Goal: Task Accomplishment & Management: Complete application form

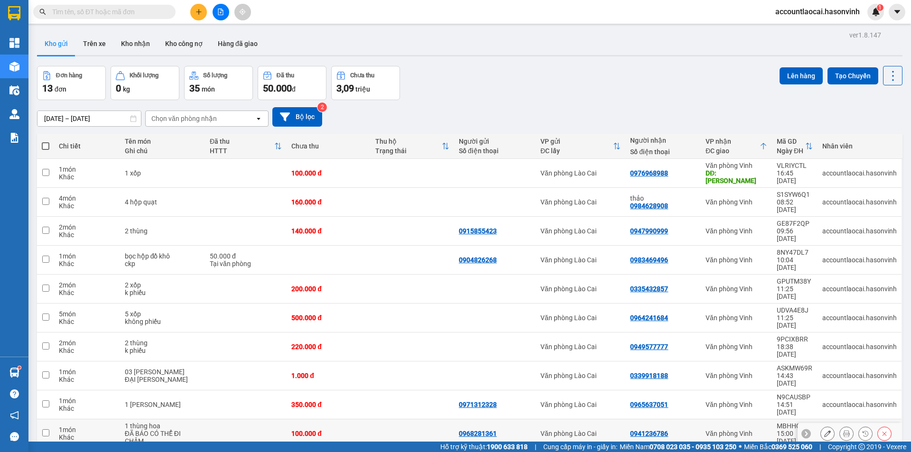
scroll to position [44, 0]
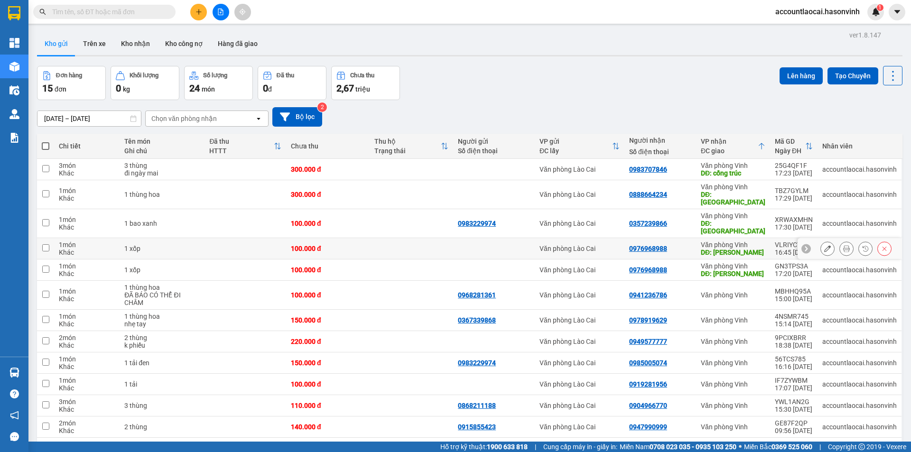
click at [843, 245] on icon at bounding box center [846, 248] width 7 height 7
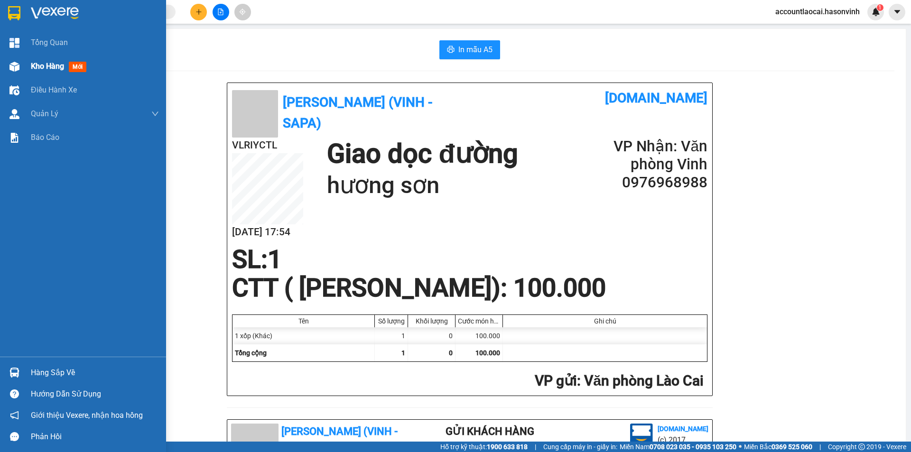
click at [34, 62] on span "Kho hàng" at bounding box center [47, 66] width 33 height 9
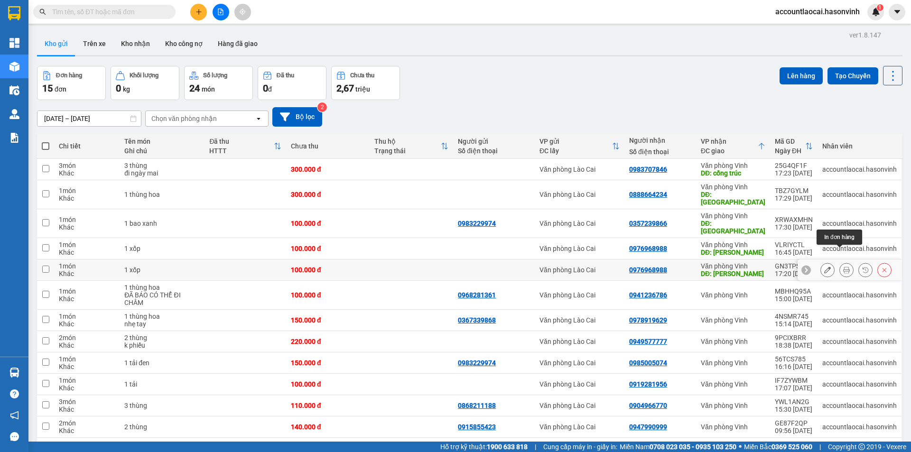
click at [843, 267] on icon at bounding box center [846, 270] width 7 height 7
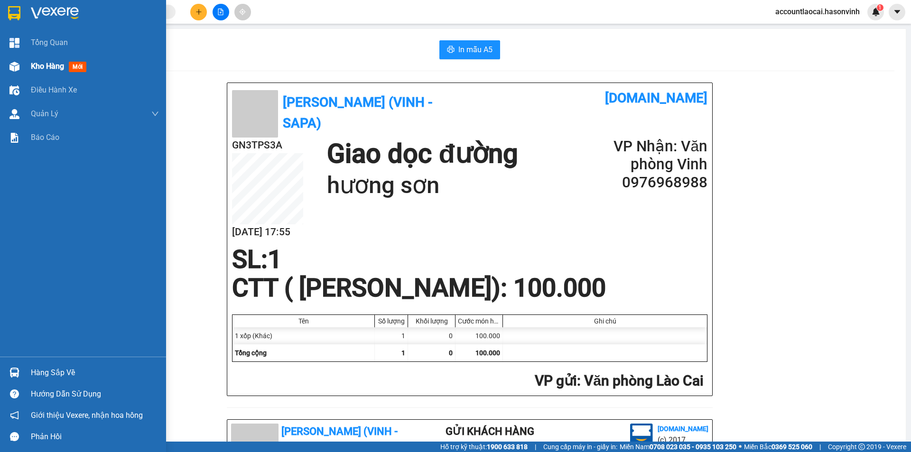
click at [55, 66] on span "Kho hàng" at bounding box center [47, 66] width 33 height 9
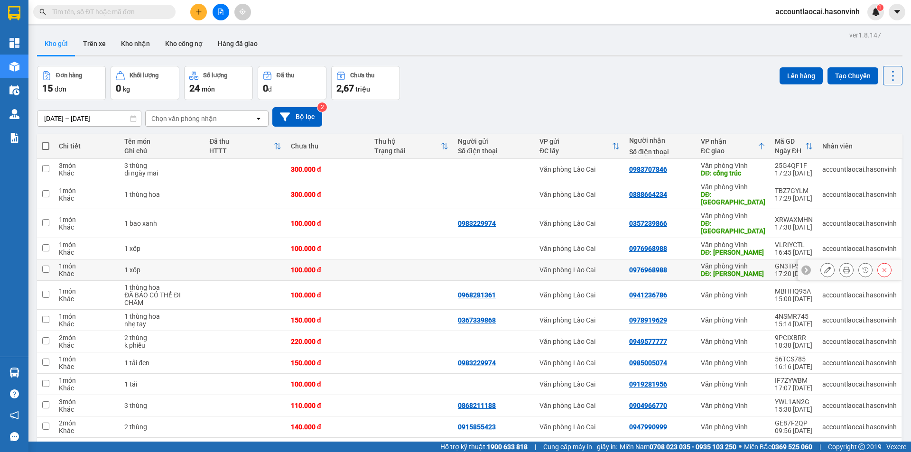
click at [690, 266] on div "0976968988" at bounding box center [660, 270] width 62 height 8
checkbox input "true"
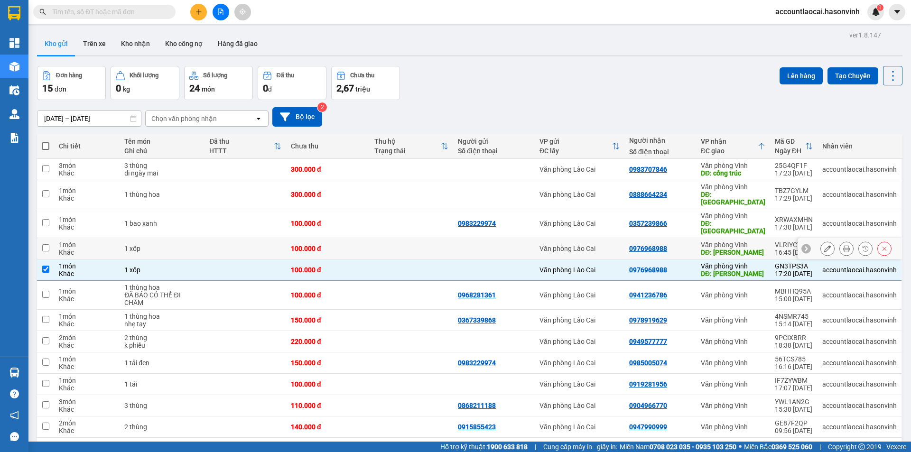
click at [689, 245] on div "0976968988" at bounding box center [660, 249] width 62 height 8
checkbox input "true"
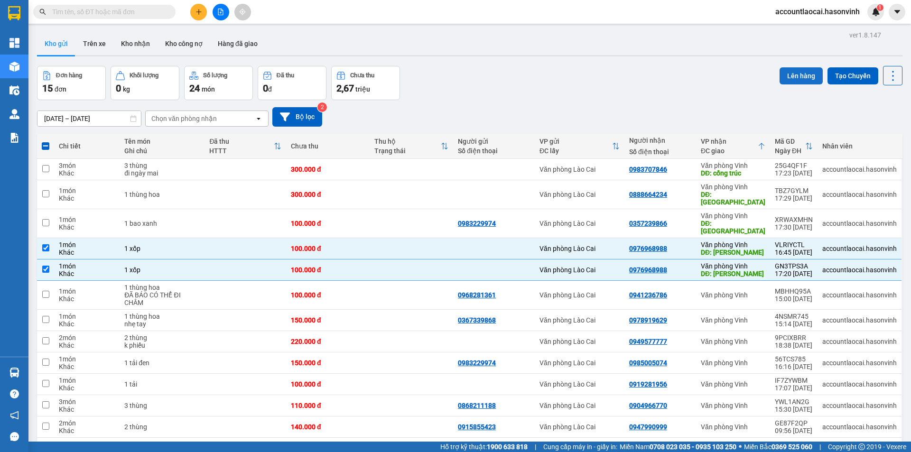
click at [791, 81] on button "Lên hàng" at bounding box center [800, 75] width 43 height 17
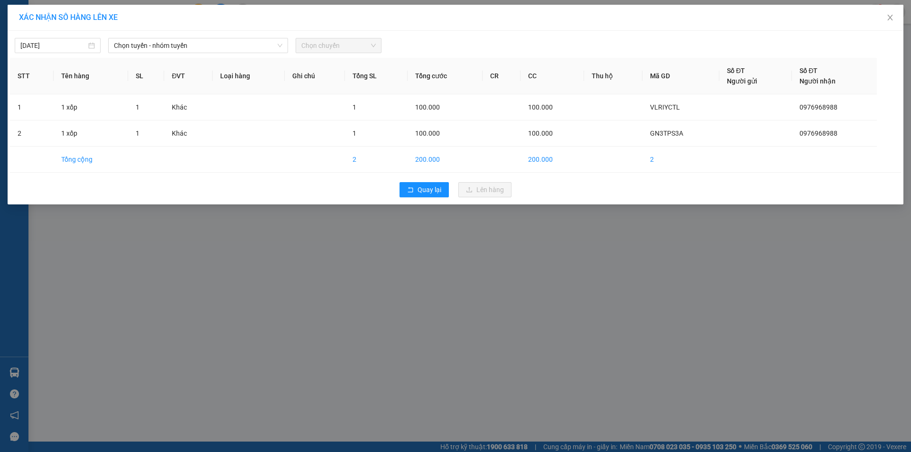
click at [211, 47] on span "Chọn tuyến - nhóm tuyến" at bounding box center [198, 45] width 168 height 14
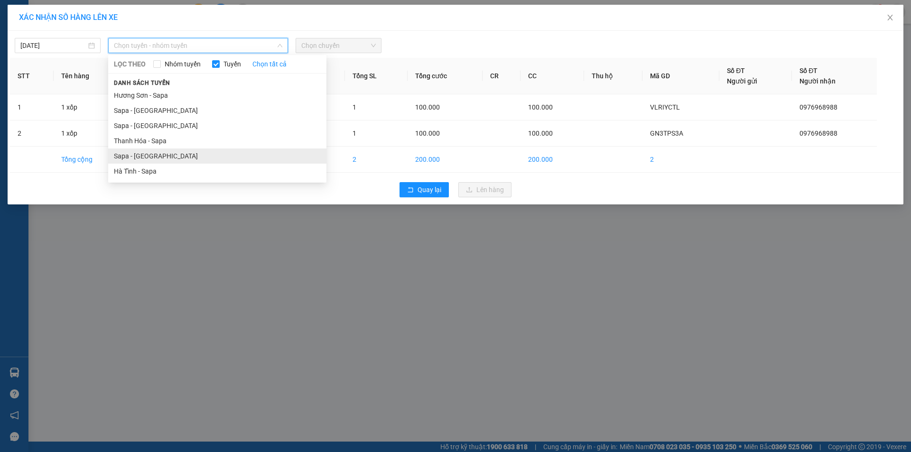
click at [147, 155] on li "Sapa - [GEOGRAPHIC_DATA]" at bounding box center [217, 155] width 218 height 15
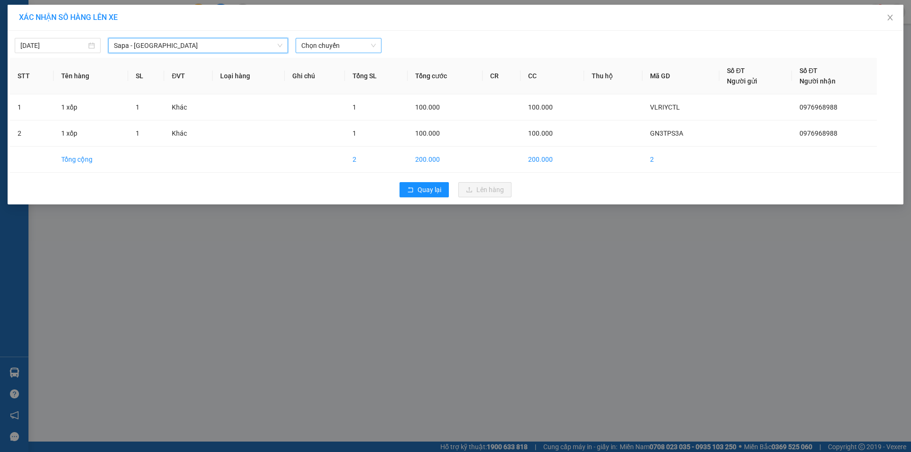
click at [341, 44] on span "Chọn chuyến" at bounding box center [338, 45] width 74 height 14
click at [147, 49] on span "Sapa - [GEOGRAPHIC_DATA]" at bounding box center [198, 45] width 168 height 14
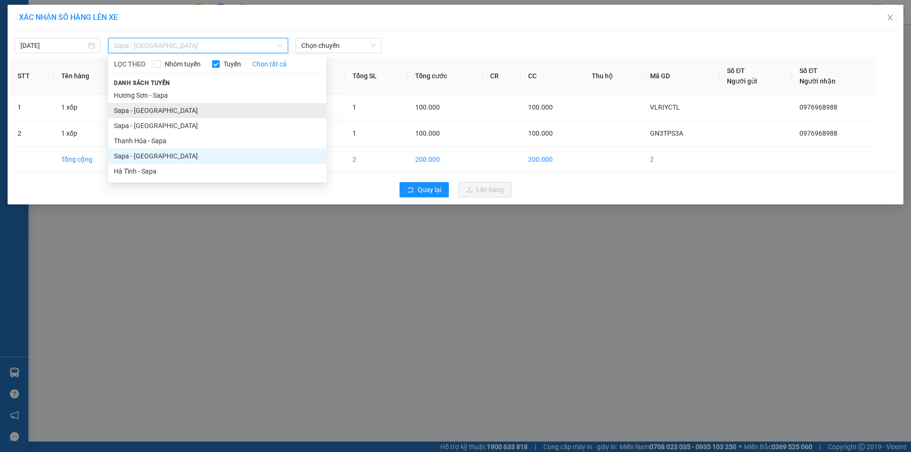
click at [146, 109] on li "Sapa - [GEOGRAPHIC_DATA]" at bounding box center [217, 110] width 218 height 15
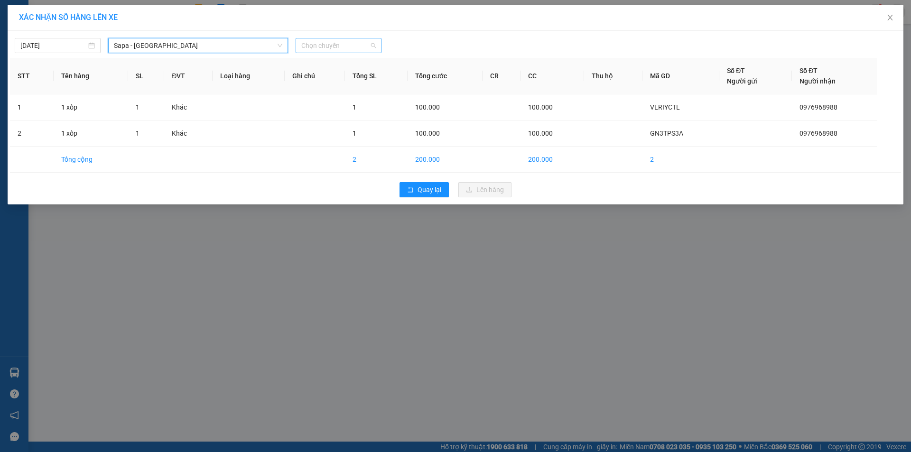
click at [318, 48] on span "Chọn chuyến" at bounding box center [338, 45] width 74 height 14
click at [345, 81] on div "17:30 - 24H-034.11" at bounding box center [338, 79] width 74 height 10
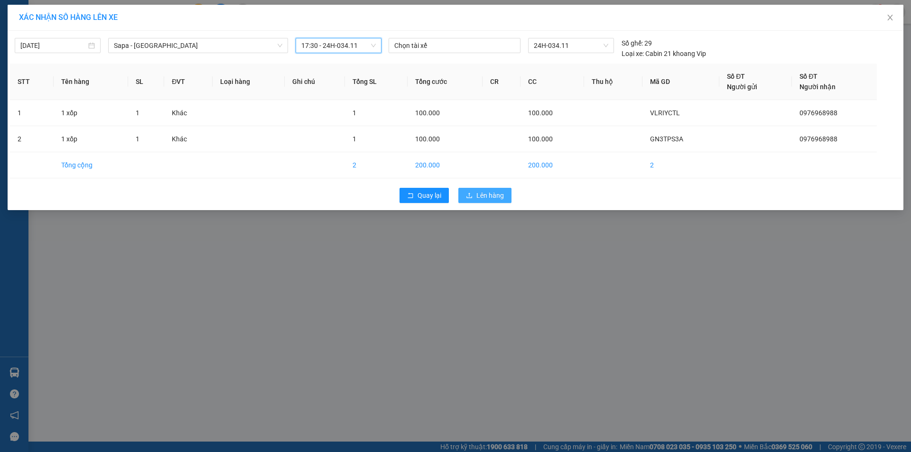
click at [483, 193] on span "Lên hàng" at bounding box center [490, 195] width 28 height 10
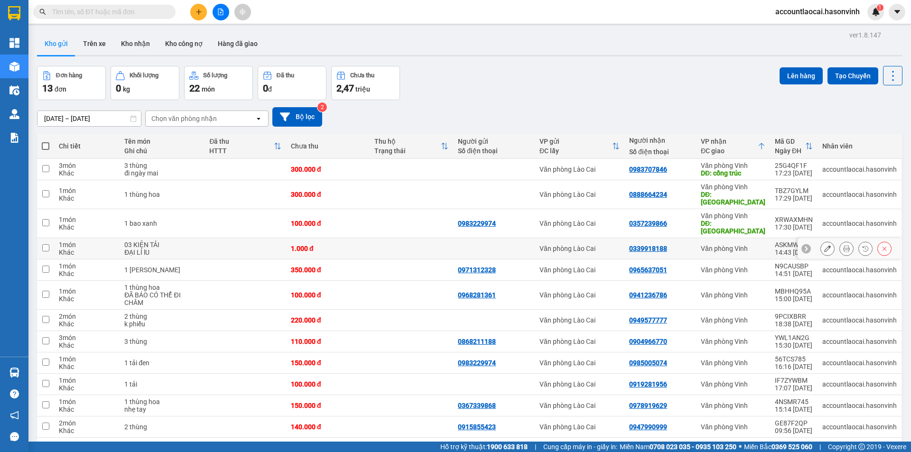
scroll to position [44, 0]
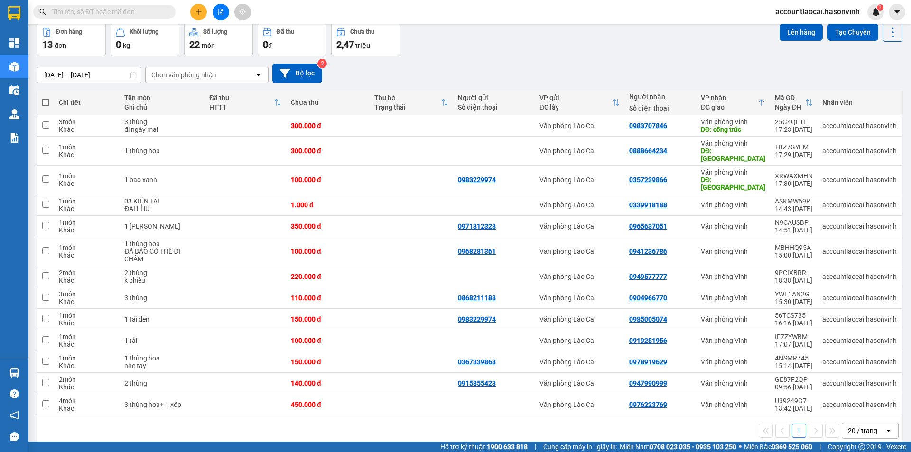
click at [48, 101] on span at bounding box center [46, 103] width 8 height 8
click at [46, 98] on input "checkbox" at bounding box center [46, 98] width 0 height 0
checkbox input "true"
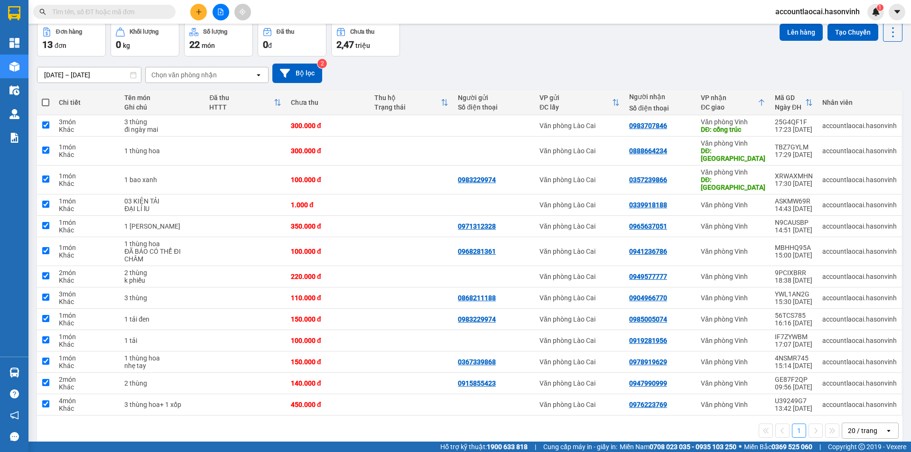
checkbox input "true"
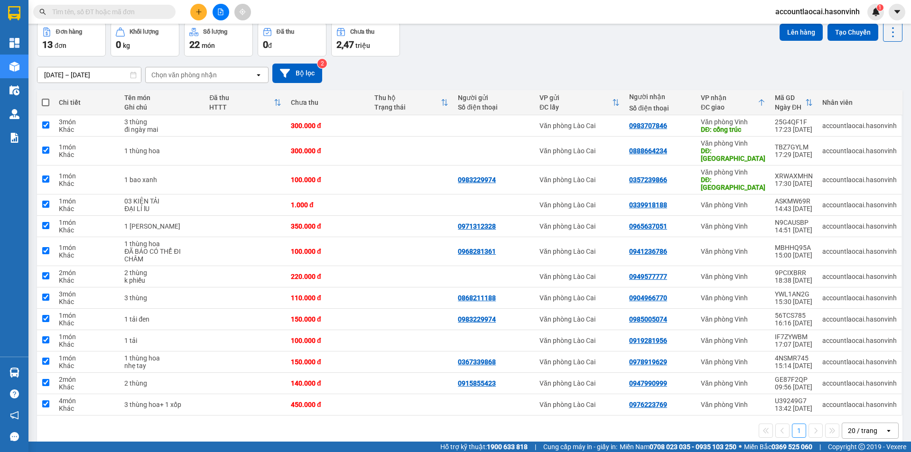
checkbox input "true"
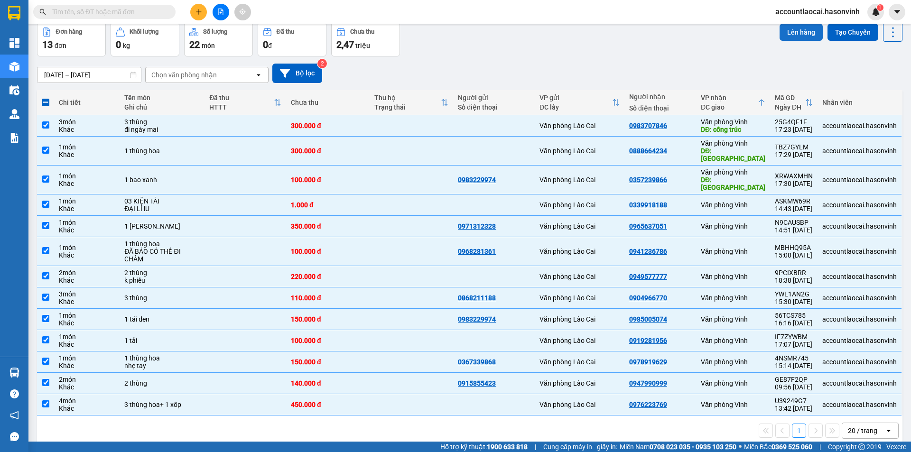
click at [791, 34] on button "Lên hàng" at bounding box center [800, 32] width 43 height 17
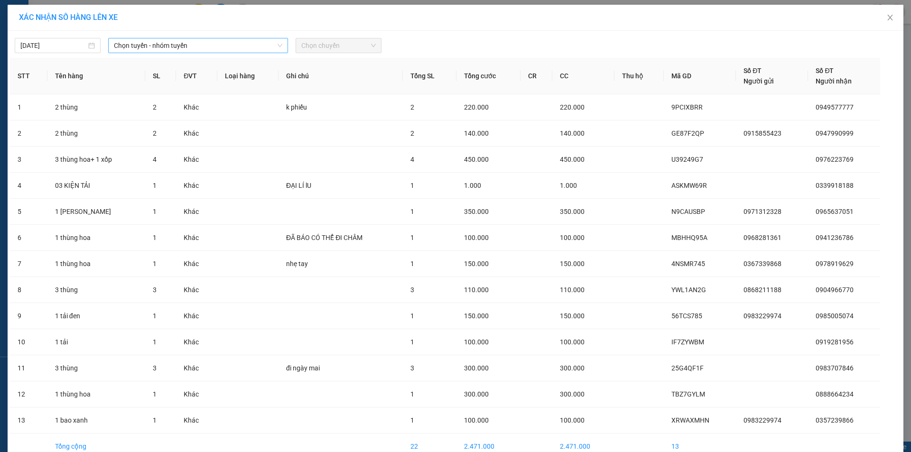
click at [206, 47] on span "Chọn tuyến - nhóm tuyến" at bounding box center [198, 45] width 168 height 14
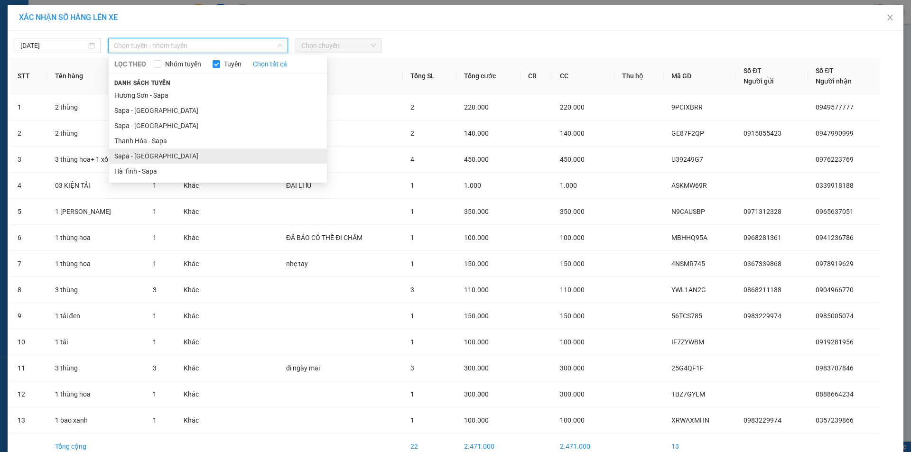
click at [138, 155] on li "Sapa - [GEOGRAPHIC_DATA]" at bounding box center [218, 155] width 218 height 15
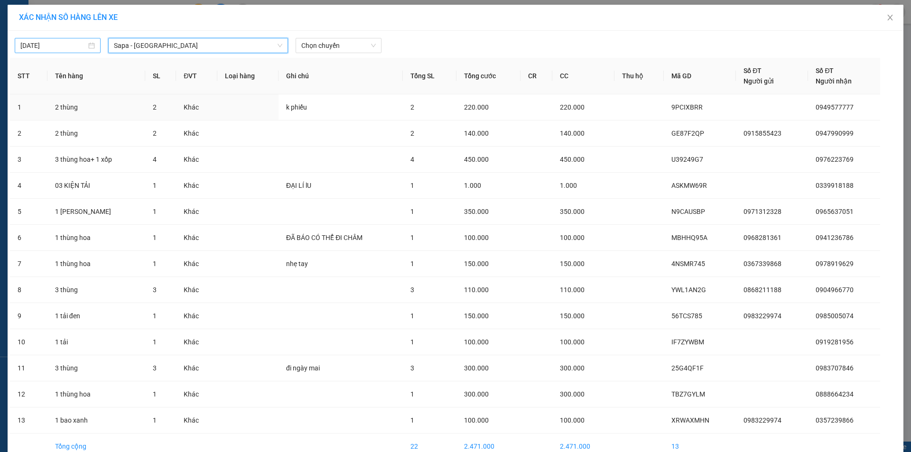
click at [50, 46] on input "[DATE]" at bounding box center [53, 45] width 66 height 10
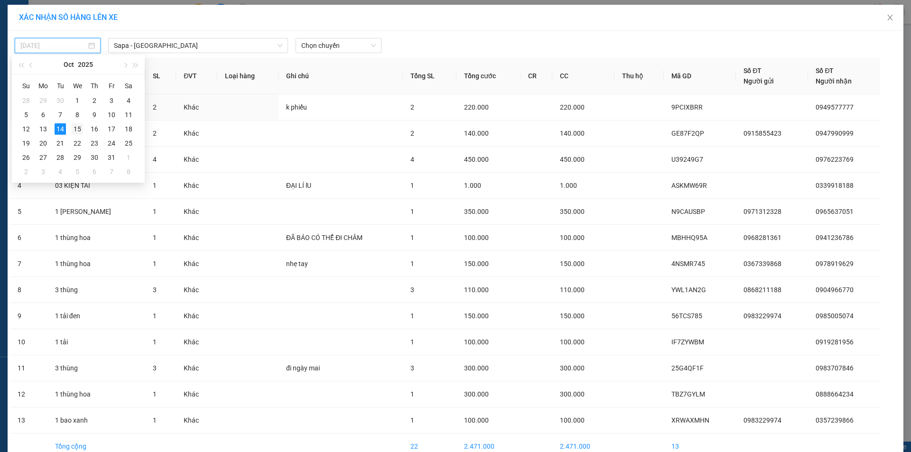
click at [81, 126] on div "15" at bounding box center [77, 128] width 11 height 11
type input "[DATE]"
click at [339, 34] on div "[DATE] [GEOGRAPHIC_DATA] - [GEOGRAPHIC_DATA] LỌC THEO Nhóm tuyến Tuyến Chọn tất…" at bounding box center [455, 43] width 891 height 20
click at [341, 46] on span "Chọn chuyến" at bounding box center [338, 45] width 74 height 14
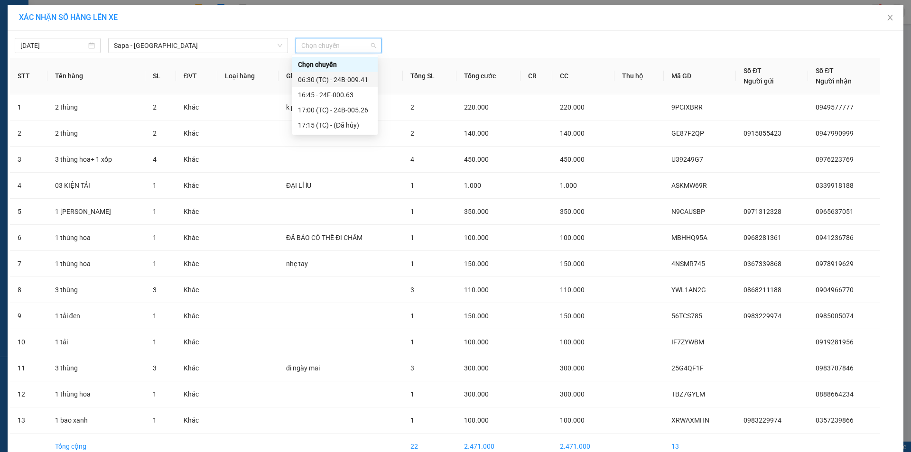
click at [347, 79] on div "06:30 (TC) - 24B-009.41" at bounding box center [335, 79] width 74 height 10
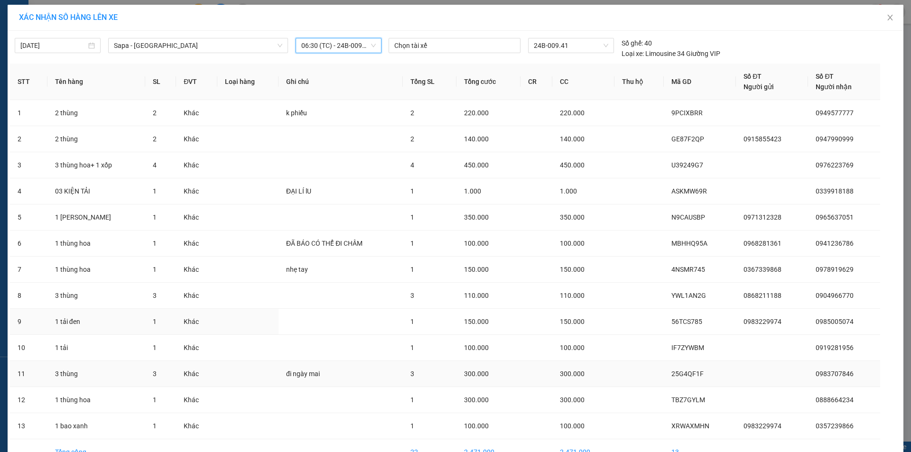
scroll to position [56, 0]
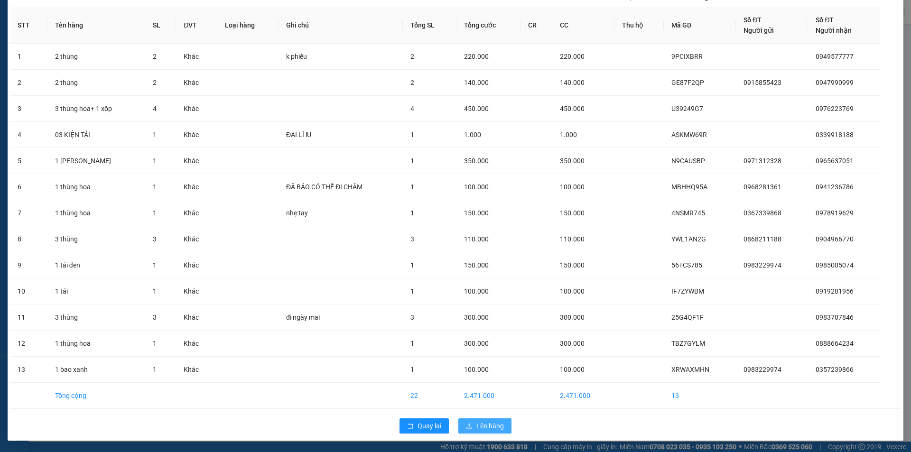
click at [490, 425] on span "Lên hàng" at bounding box center [490, 426] width 28 height 10
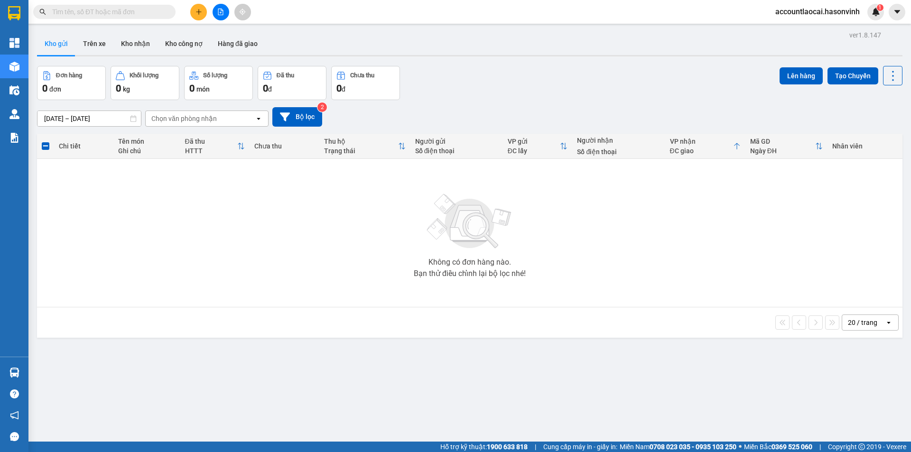
click at [223, 15] on icon "file-add" at bounding box center [220, 12] width 7 height 7
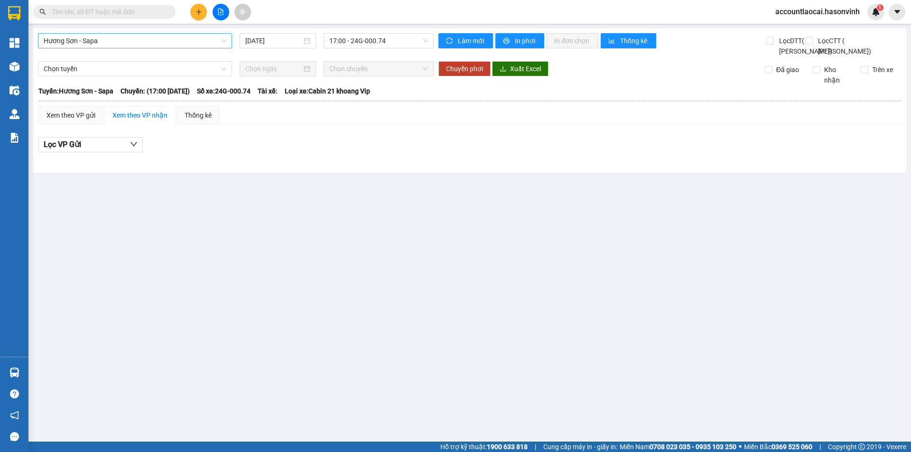
drag, startPoint x: 149, startPoint y: 45, endPoint x: 138, endPoint y: 49, distance: 11.7
click at [148, 45] on span "Hương Sơn - Sapa" at bounding box center [135, 41] width 183 height 14
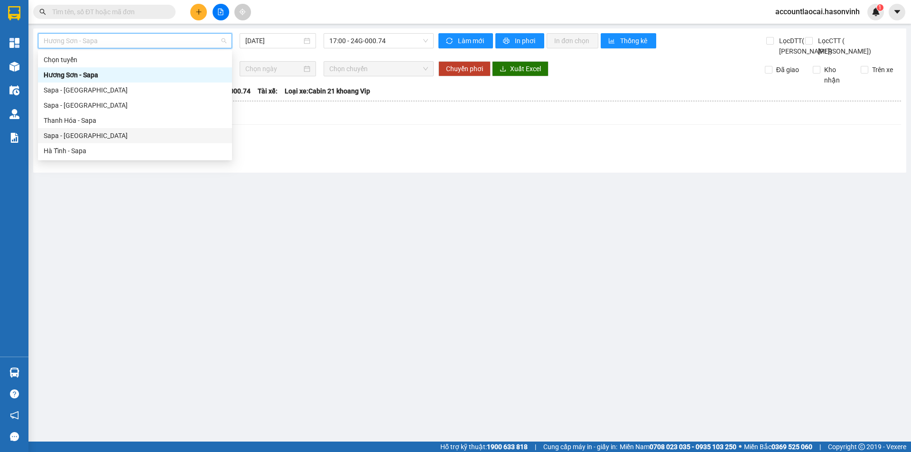
click at [91, 135] on div "Sapa - [GEOGRAPHIC_DATA]" at bounding box center [135, 135] width 183 height 10
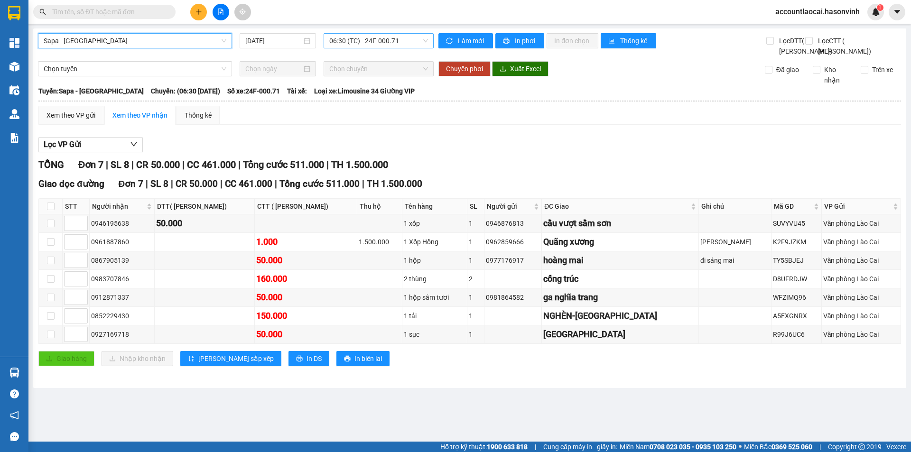
click at [389, 44] on span "06:30 (TC) - 24F-000.71" at bounding box center [378, 41] width 99 height 14
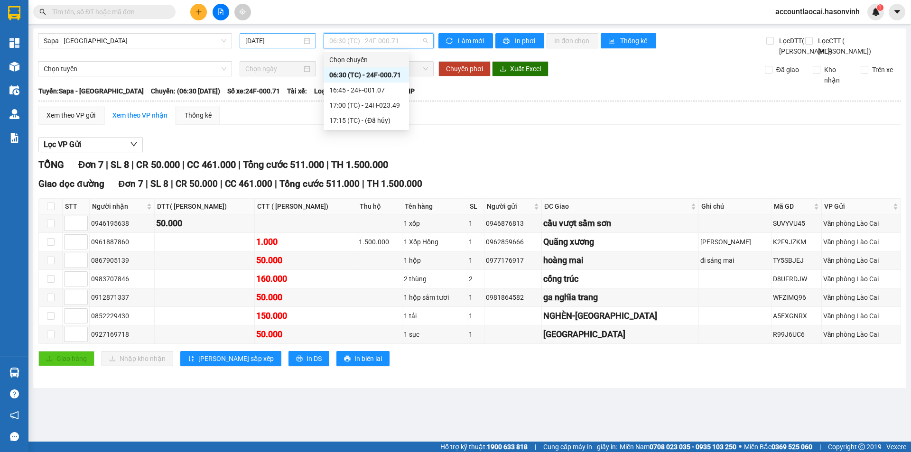
click at [257, 39] on input "[DATE]" at bounding box center [273, 41] width 56 height 10
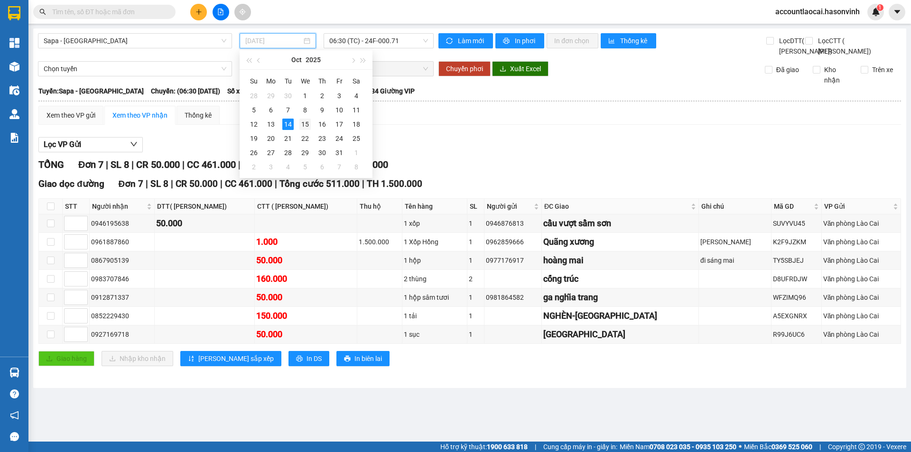
click at [305, 127] on div "15" at bounding box center [304, 124] width 11 height 11
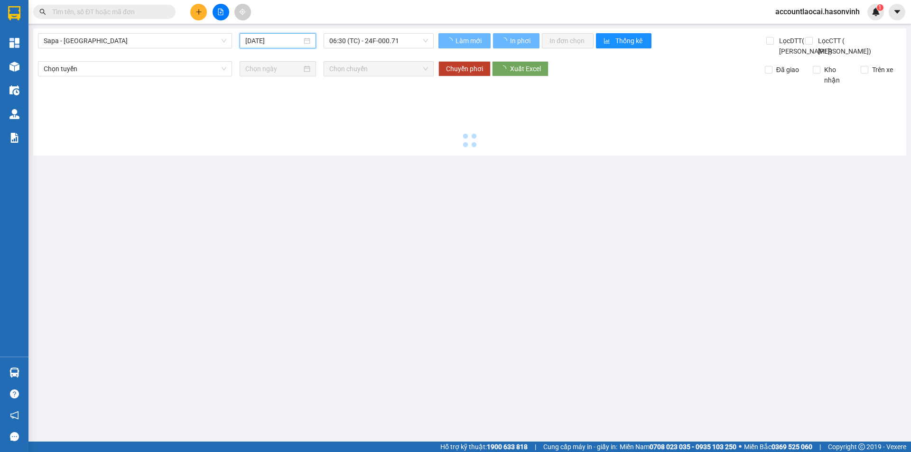
type input "[DATE]"
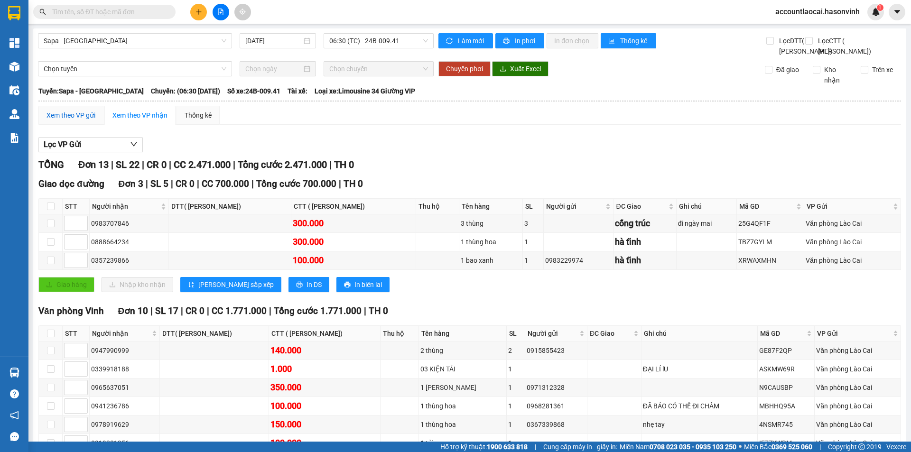
click at [56, 120] on div "Xem theo VP gửi" at bounding box center [70, 115] width 49 height 10
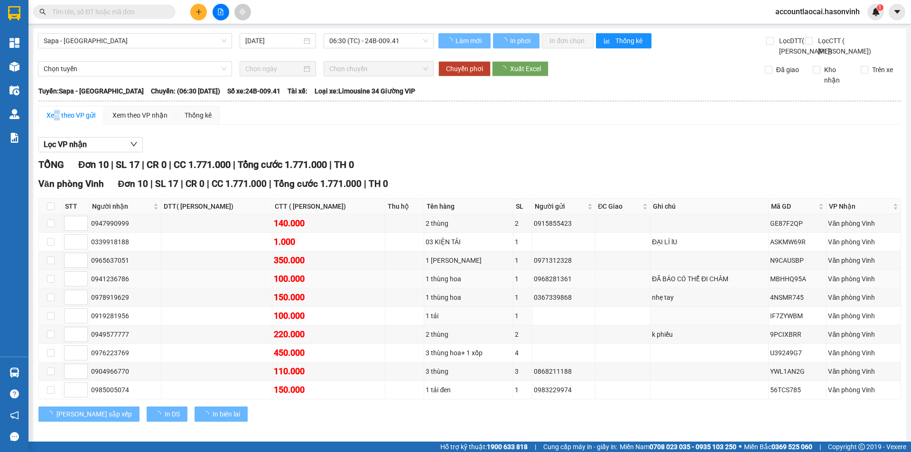
scroll to position [28, 0]
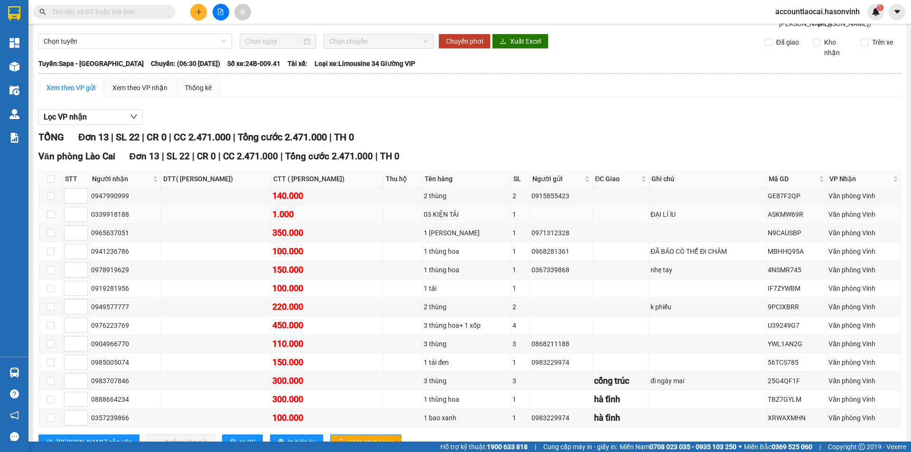
click at [55, 224] on td at bounding box center [51, 214] width 24 height 18
click at [53, 218] on input "checkbox" at bounding box center [51, 215] width 8 height 8
checkbox input "true"
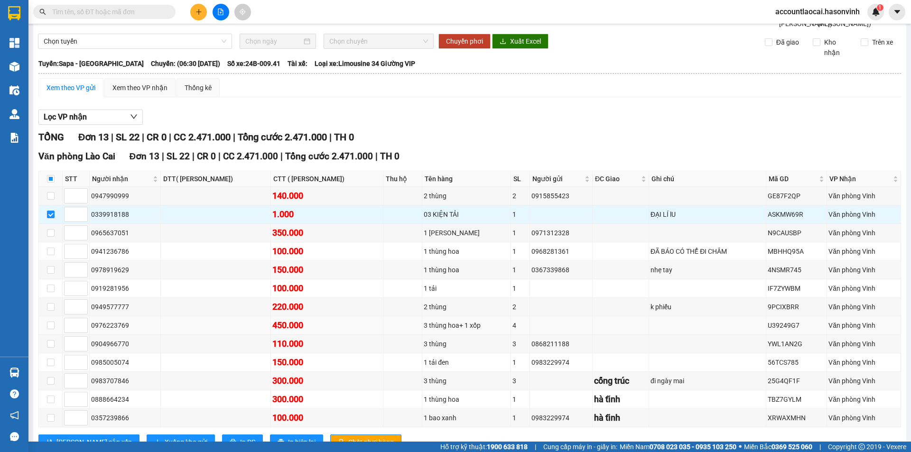
scroll to position [83, 0]
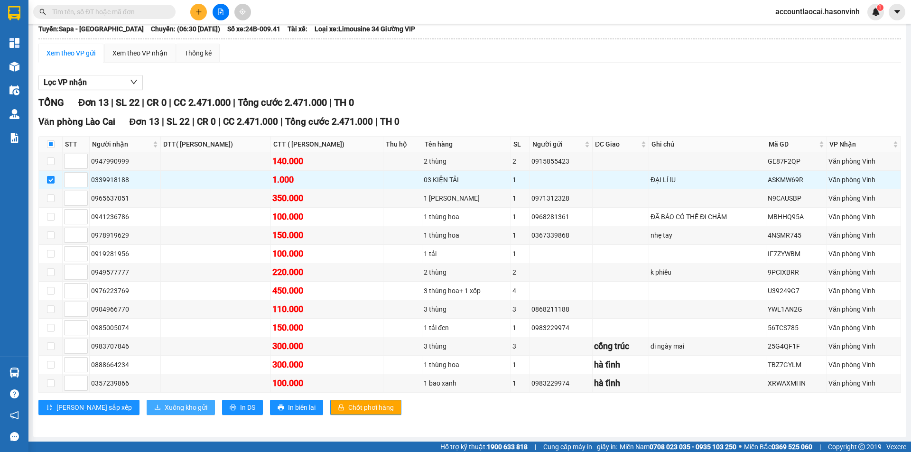
click at [165, 407] on span "Xuống kho gửi" at bounding box center [186, 407] width 43 height 10
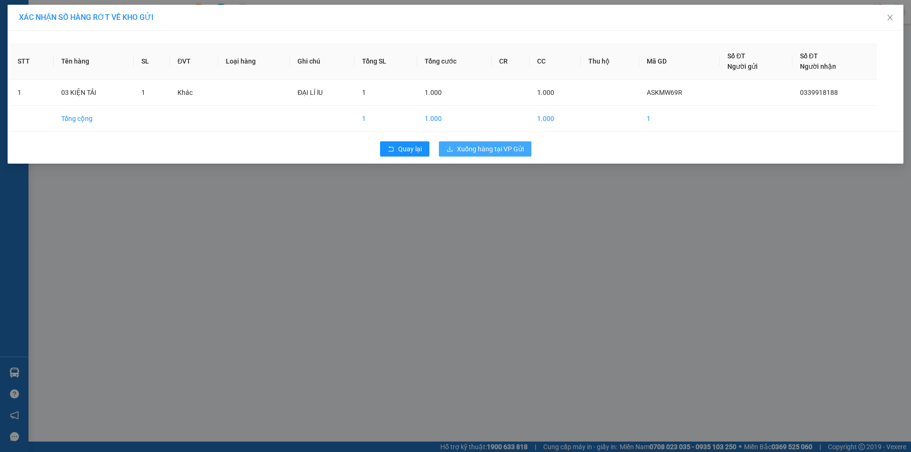
click at [474, 144] on span "Xuống hàng tại VP Gửi" at bounding box center [490, 149] width 67 height 10
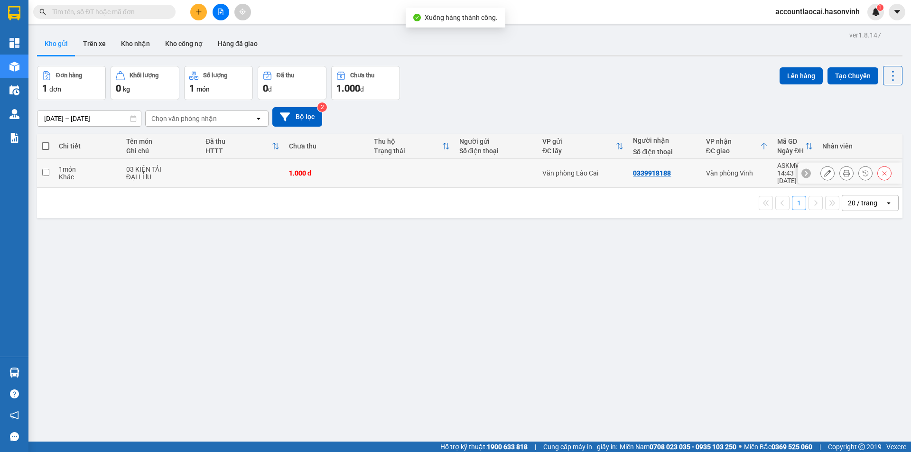
click at [765, 166] on td "Văn phòng Vinh" at bounding box center [736, 173] width 71 height 29
checkbox input "true"
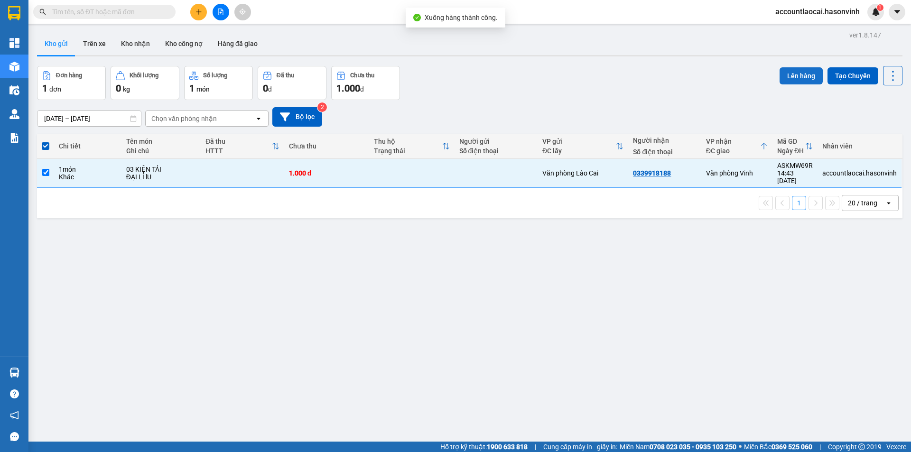
click at [795, 83] on button "Lên hàng" at bounding box center [800, 75] width 43 height 17
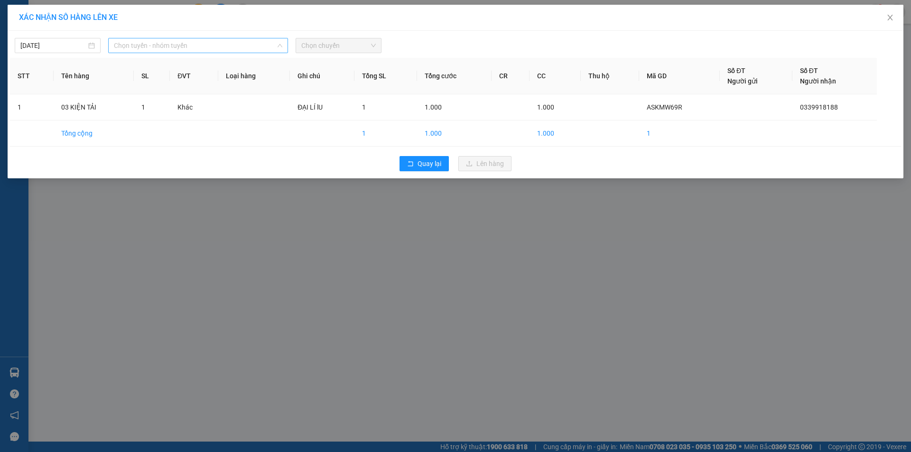
click at [163, 40] on span "Chọn tuyến - nhóm tuyến" at bounding box center [198, 45] width 168 height 14
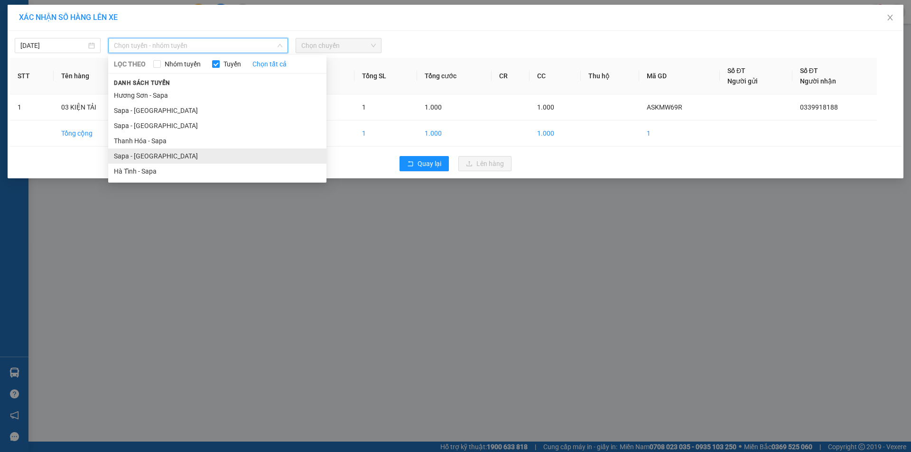
click at [144, 149] on li "Sapa - [GEOGRAPHIC_DATA]" at bounding box center [217, 155] width 218 height 15
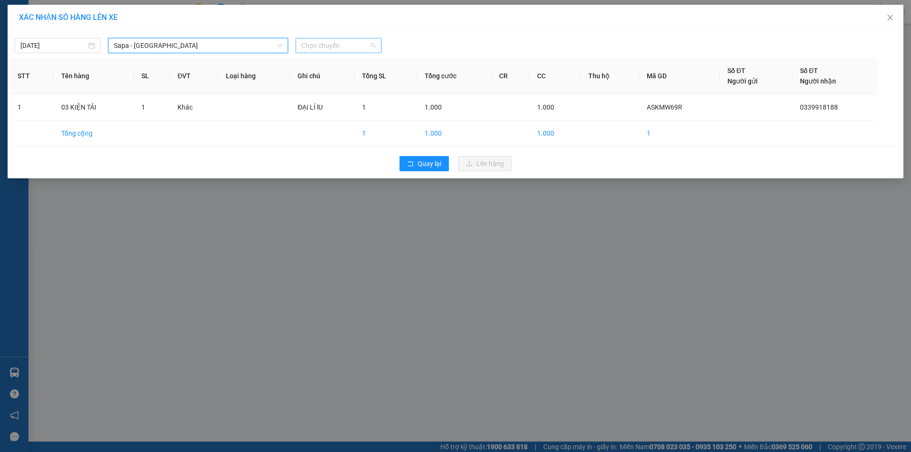
click at [354, 43] on span "Chọn chuyến" at bounding box center [338, 45] width 74 height 14
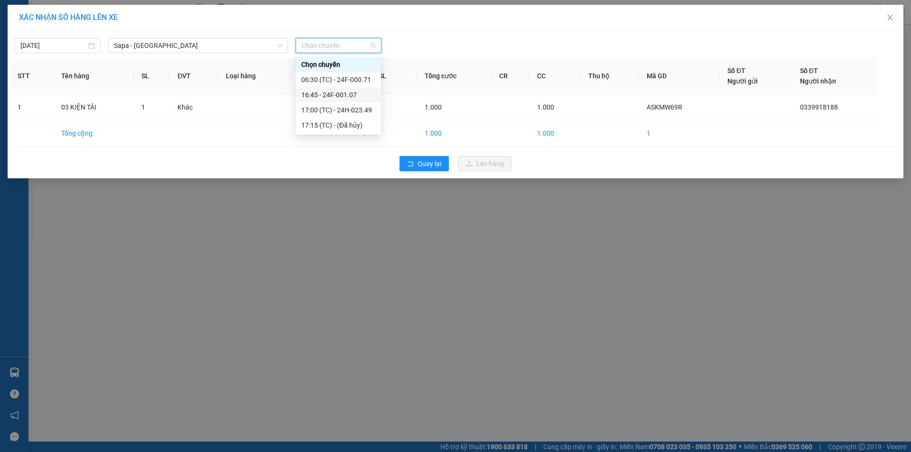
click at [355, 96] on div "16:45 - 24F-001.07" at bounding box center [338, 95] width 74 height 10
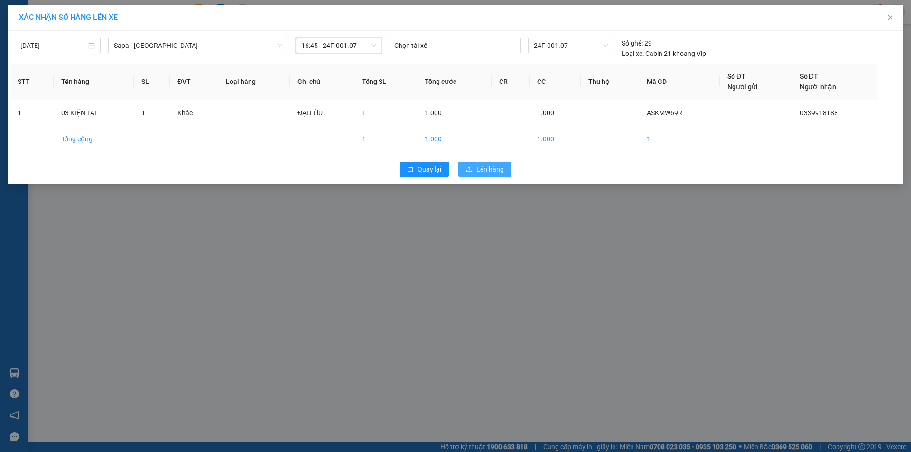
click at [496, 169] on span "Lên hàng" at bounding box center [490, 169] width 28 height 10
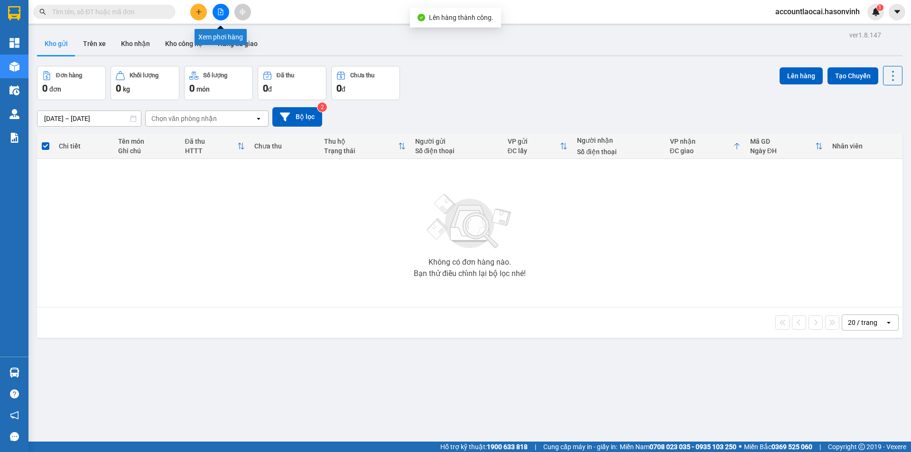
click at [222, 10] on icon "file-add" at bounding box center [220, 12] width 7 height 7
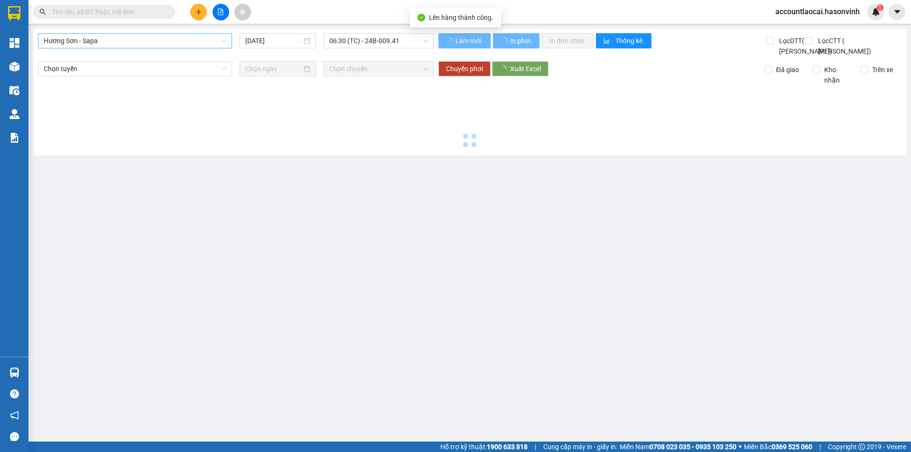
type input "[DATE]"
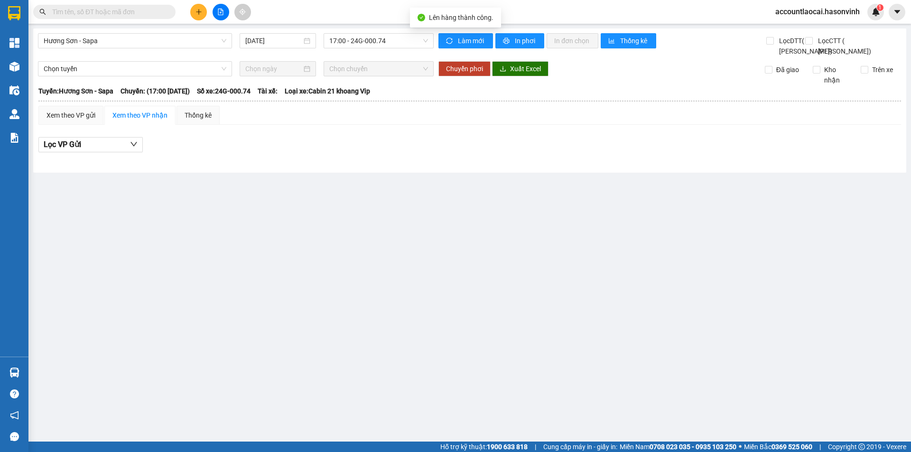
drag, startPoint x: 97, startPoint y: 41, endPoint x: 91, endPoint y: 50, distance: 10.7
click at [96, 41] on span "Hương Sơn - Sapa" at bounding box center [135, 41] width 183 height 14
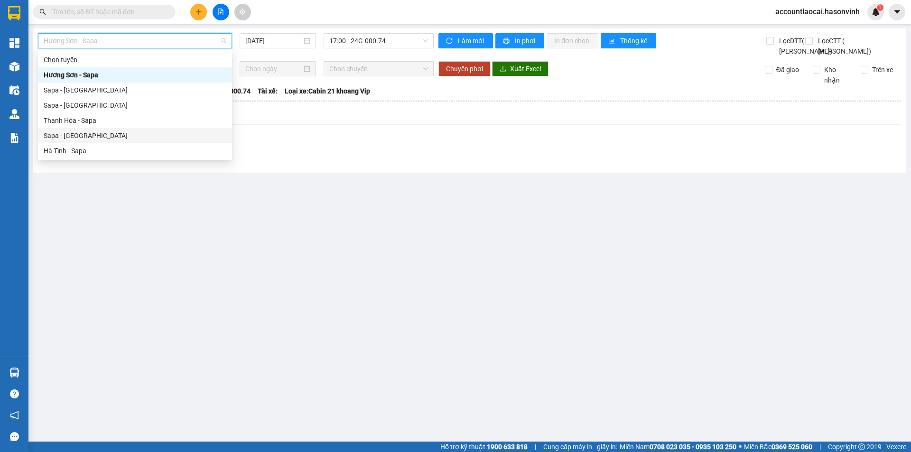
click at [80, 137] on div "Sapa - [GEOGRAPHIC_DATA]" at bounding box center [135, 135] width 183 height 10
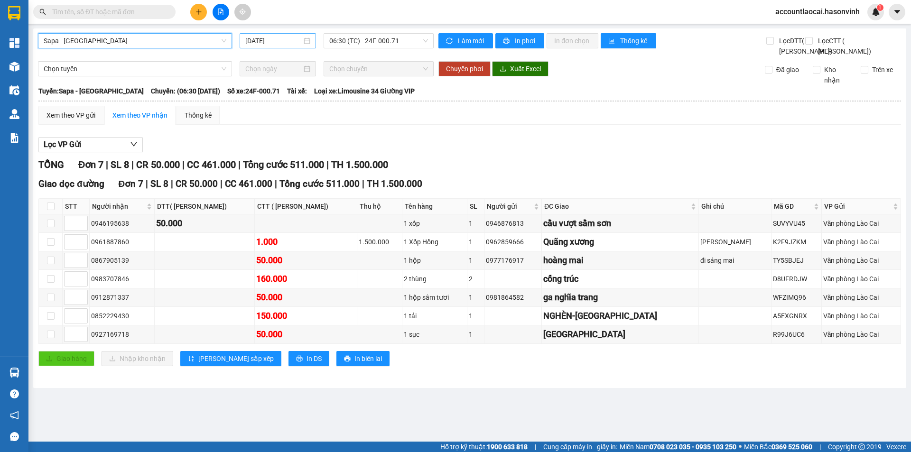
click at [256, 42] on input "[DATE]" at bounding box center [273, 41] width 56 height 10
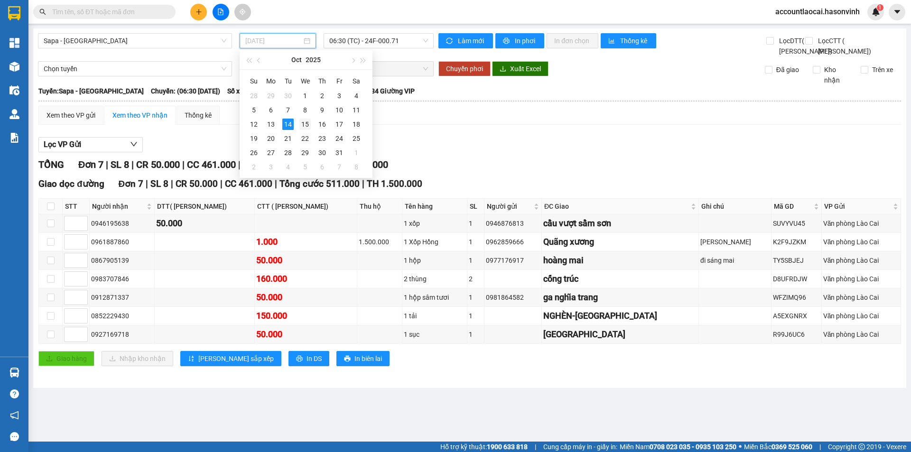
click at [302, 122] on div "15" at bounding box center [304, 124] width 11 height 11
type input "[DATE]"
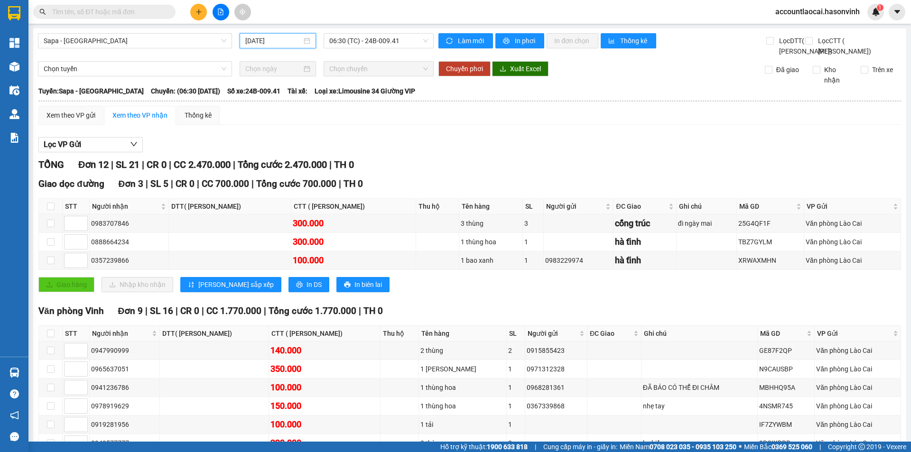
click at [201, 7] on button at bounding box center [198, 12] width 17 height 17
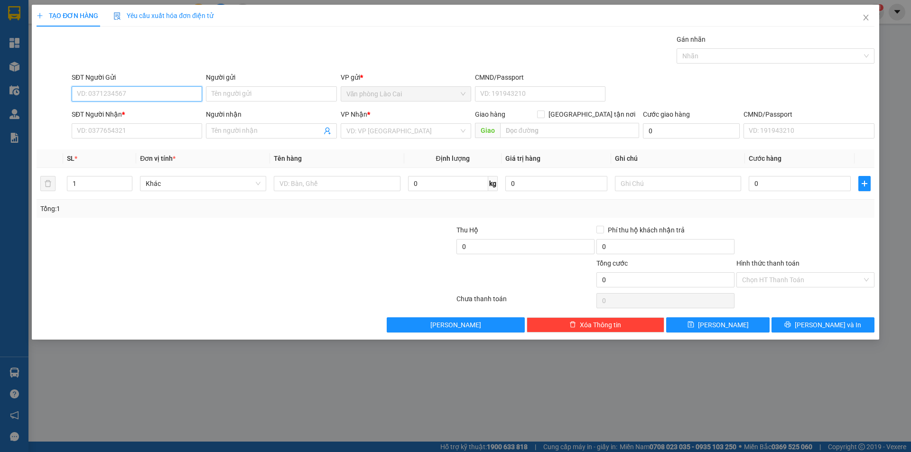
click at [149, 92] on input "SĐT Người Gửi" at bounding box center [137, 93] width 130 height 15
click at [164, 137] on input "SĐT Người Nhận *" at bounding box center [137, 130] width 130 height 15
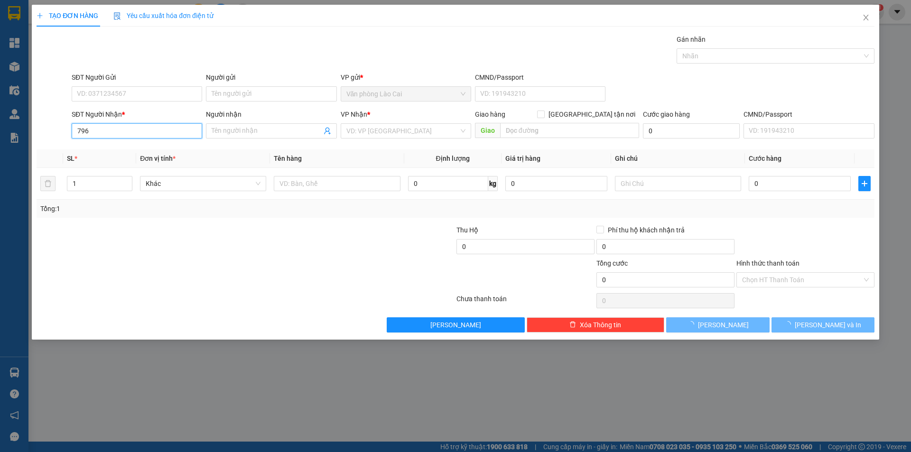
drag, startPoint x: 137, startPoint y: 130, endPoint x: 132, endPoint y: 133, distance: 5.4
click at [136, 131] on input "796" at bounding box center [137, 130] width 130 height 15
click at [120, 132] on input "796" at bounding box center [137, 130] width 130 height 15
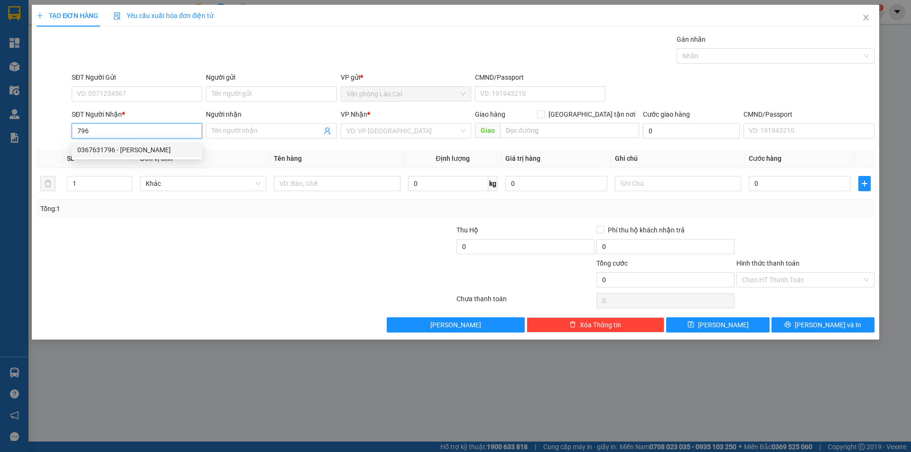
click at [115, 148] on div "0367631796 - [PERSON_NAME]" at bounding box center [136, 150] width 119 height 10
type input "0367631796"
type input "[PERSON_NAME]"
type input "diễn châu"
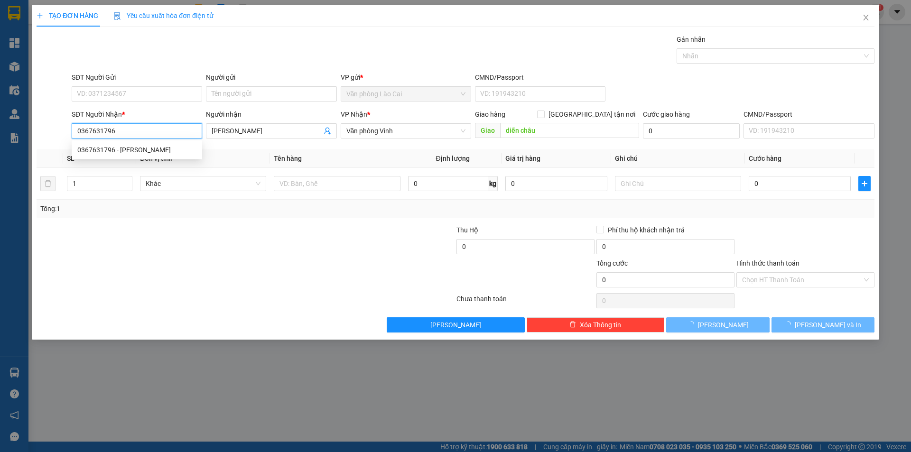
type input "500.000"
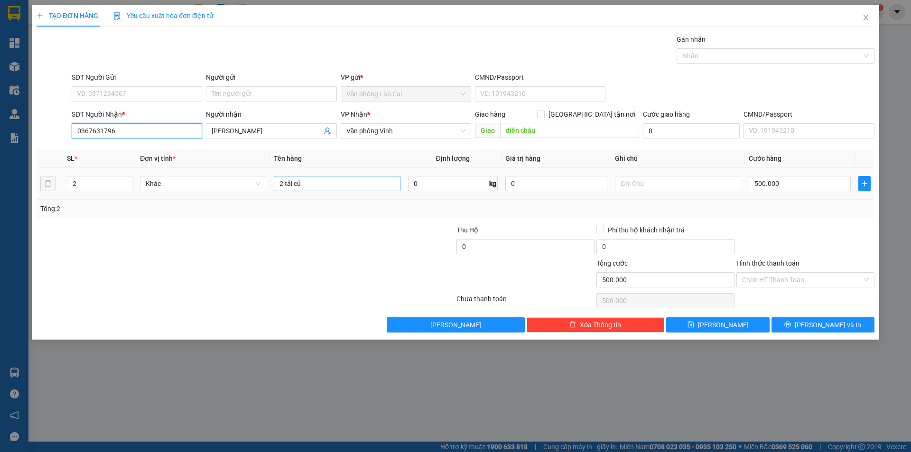
type input "0367631796"
drag, startPoint x: 331, startPoint y: 182, endPoint x: 295, endPoint y: 183, distance: 36.1
click at [295, 183] on input "2 tải củ" at bounding box center [337, 183] width 126 height 15
type input "2 tải"
drag, startPoint x: 811, startPoint y: 171, endPoint x: 805, endPoint y: 180, distance: 10.9
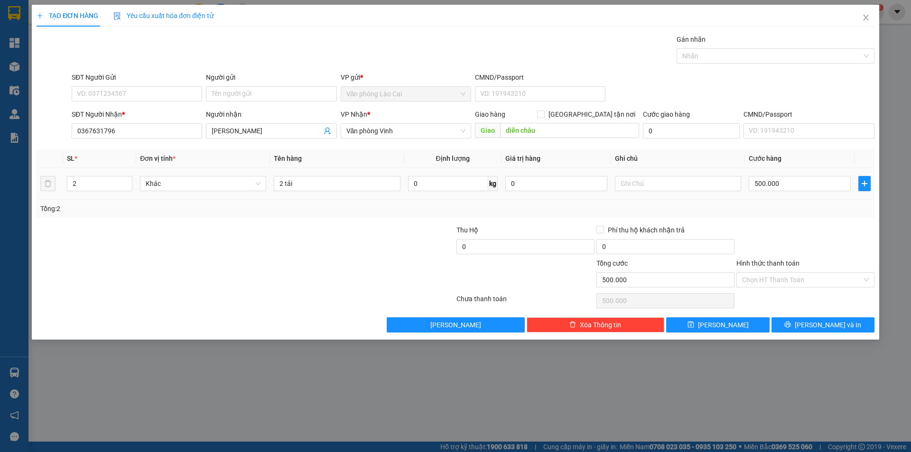
click at [811, 171] on td "500.000" at bounding box center [800, 184] width 110 height 32
click at [802, 181] on input "500.000" at bounding box center [799, 183] width 102 height 15
type input "3"
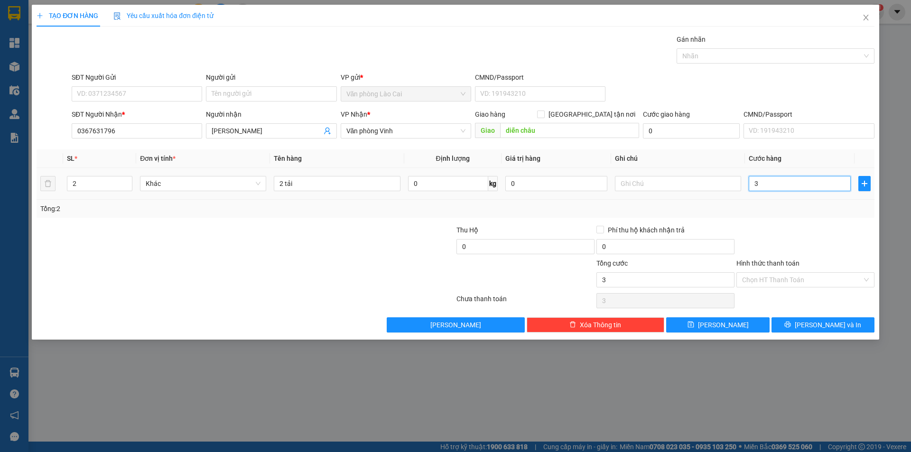
type input "30"
type input "300"
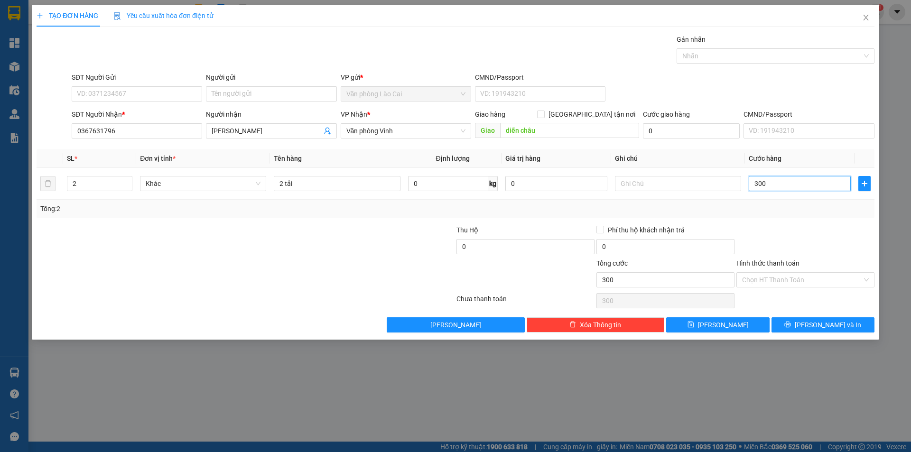
type input "300"
type input "300.000"
click at [800, 229] on div at bounding box center [805, 241] width 140 height 33
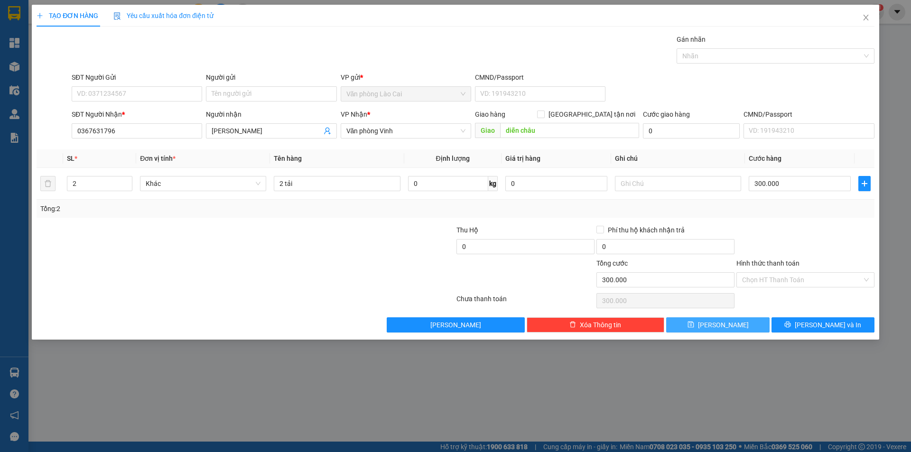
drag, startPoint x: 735, startPoint y: 328, endPoint x: 727, endPoint y: 324, distance: 8.7
click at [735, 328] on button "[PERSON_NAME]" at bounding box center [717, 324] width 103 height 15
type input "0"
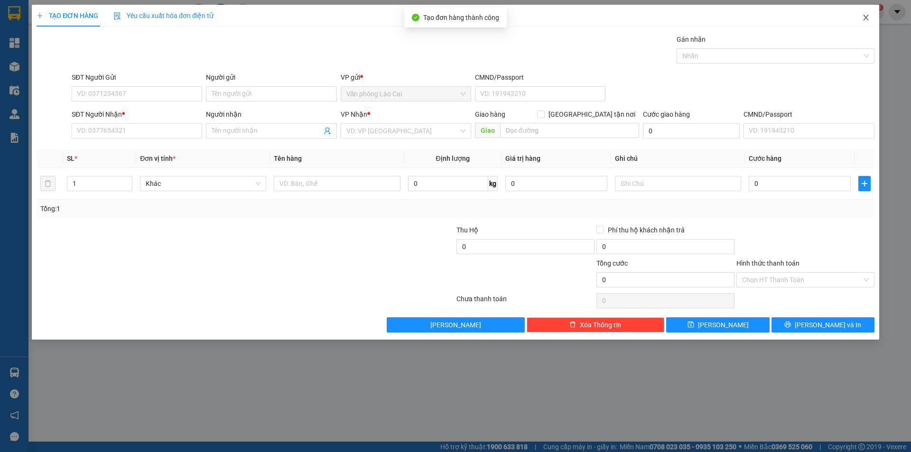
click at [867, 17] on icon "close" at bounding box center [866, 18] width 8 height 8
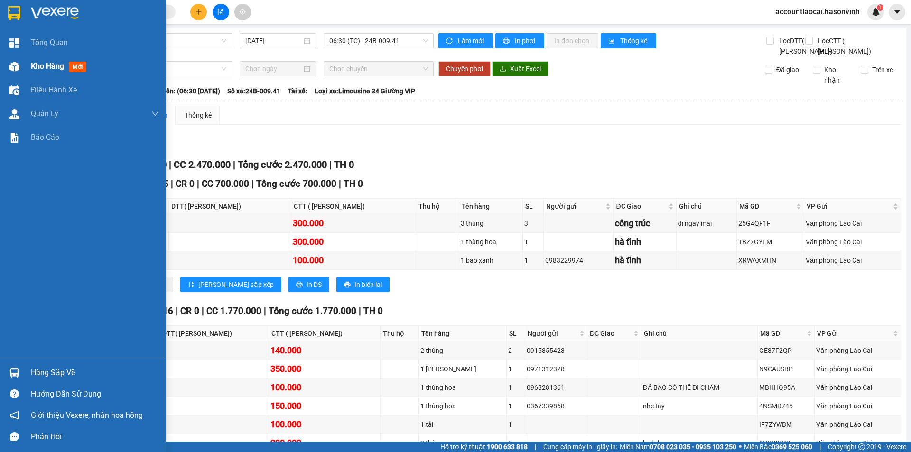
click at [53, 68] on span "Kho hàng" at bounding box center [47, 66] width 33 height 9
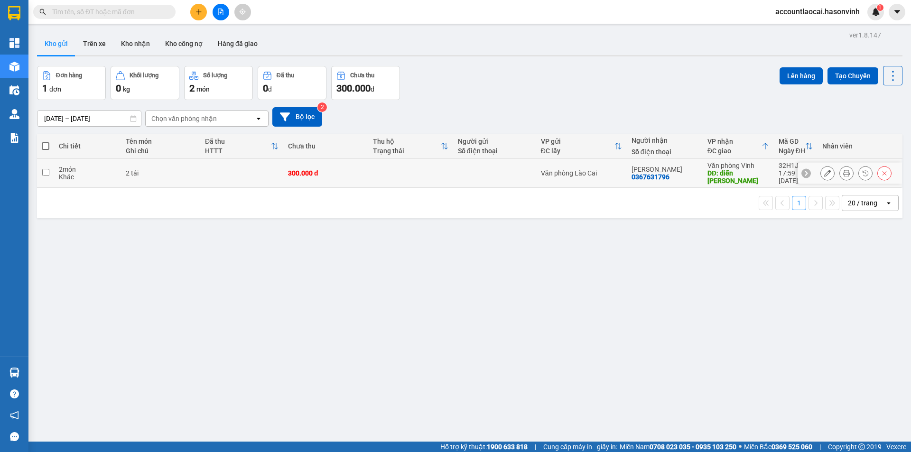
click at [688, 170] on div "Chị Nguyệt 0367631796" at bounding box center [664, 173] width 66 height 15
checkbox input "true"
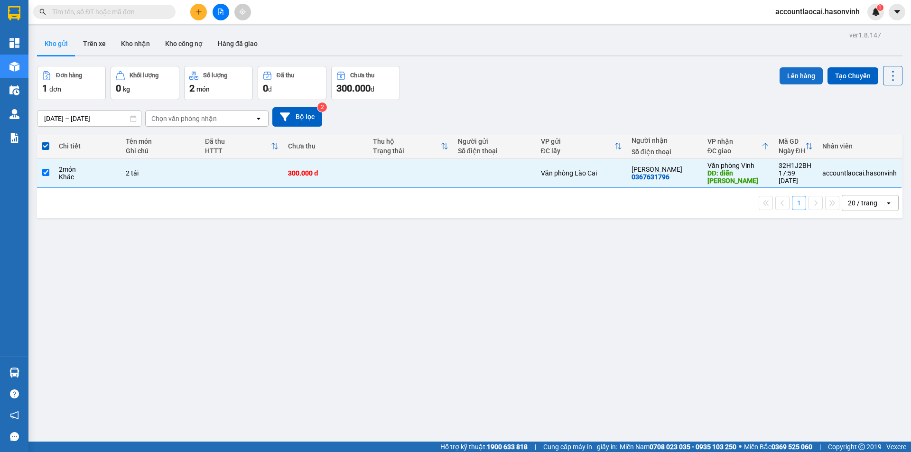
click at [784, 76] on button "Lên hàng" at bounding box center [800, 75] width 43 height 17
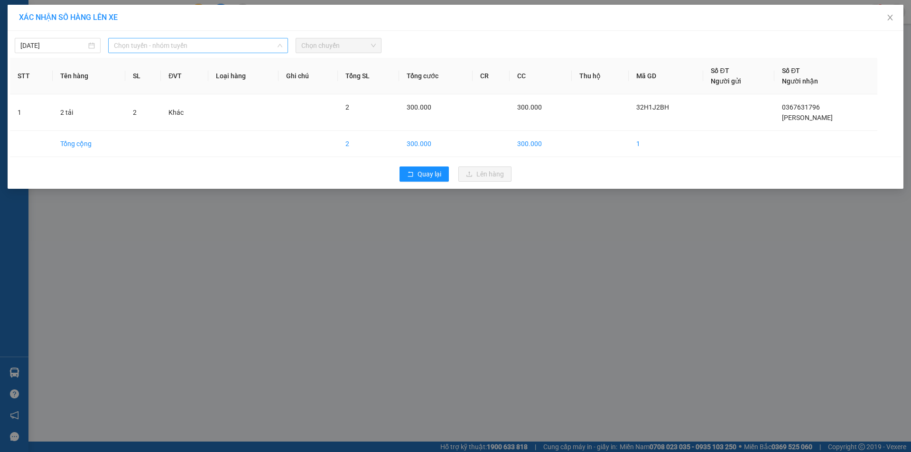
drag, startPoint x: 135, startPoint y: 41, endPoint x: 141, endPoint y: 85, distance: 44.5
click at [135, 43] on span "Chọn tuyến - nhóm tuyến" at bounding box center [198, 45] width 168 height 14
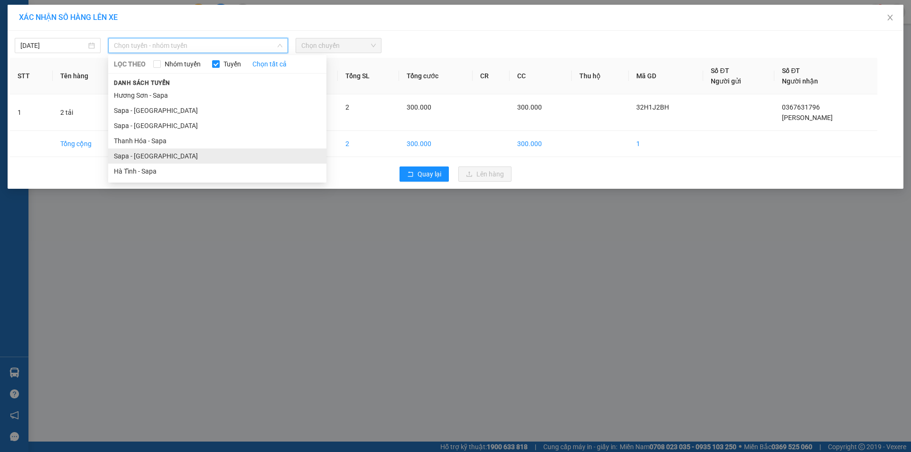
click at [140, 151] on li "Sapa - [GEOGRAPHIC_DATA]" at bounding box center [217, 155] width 218 height 15
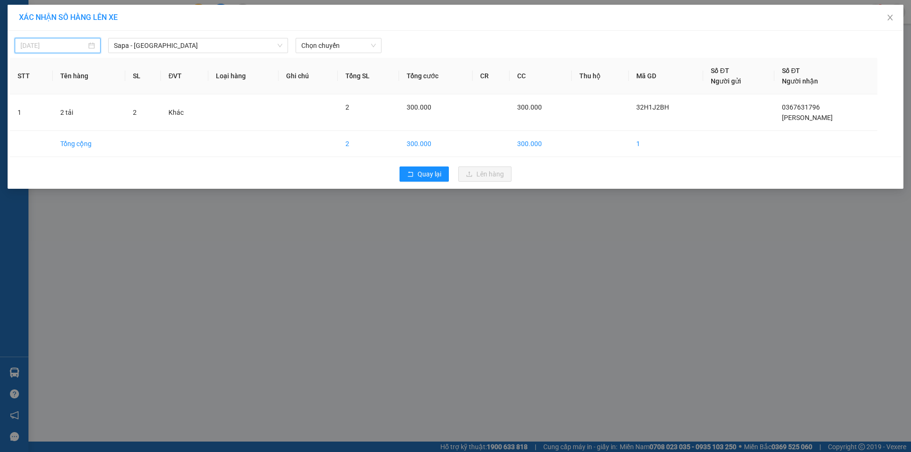
click at [44, 44] on input "[DATE]" at bounding box center [53, 45] width 66 height 10
click at [85, 133] on div "15" at bounding box center [79, 128] width 11 height 11
type input "[DATE]"
click at [325, 45] on span "Chọn chuyến" at bounding box center [338, 45] width 74 height 14
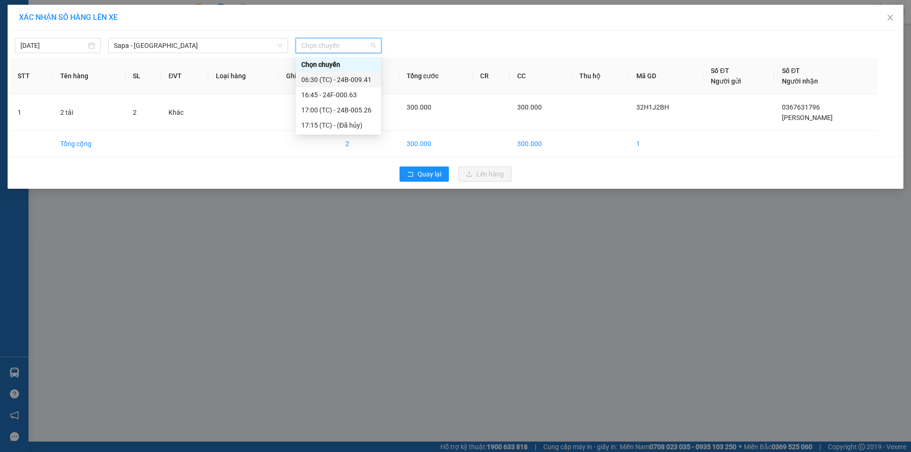
click at [369, 83] on div "06:30 (TC) - 24B-009.41" at bounding box center [338, 79] width 74 height 10
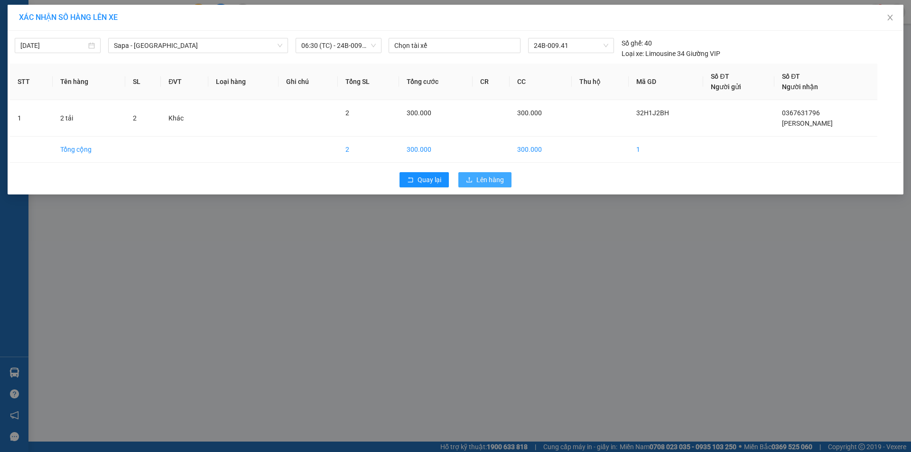
click at [478, 180] on span "Lên hàng" at bounding box center [490, 180] width 28 height 10
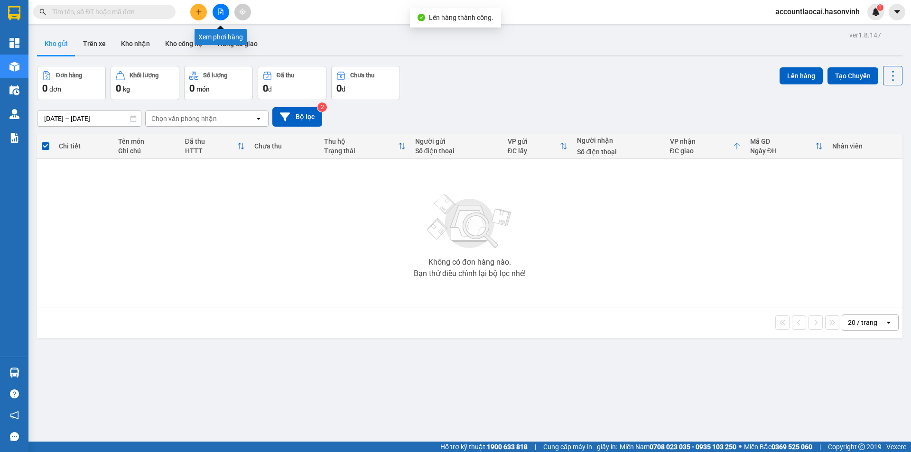
click at [217, 11] on icon "file-add" at bounding box center [220, 12] width 7 height 7
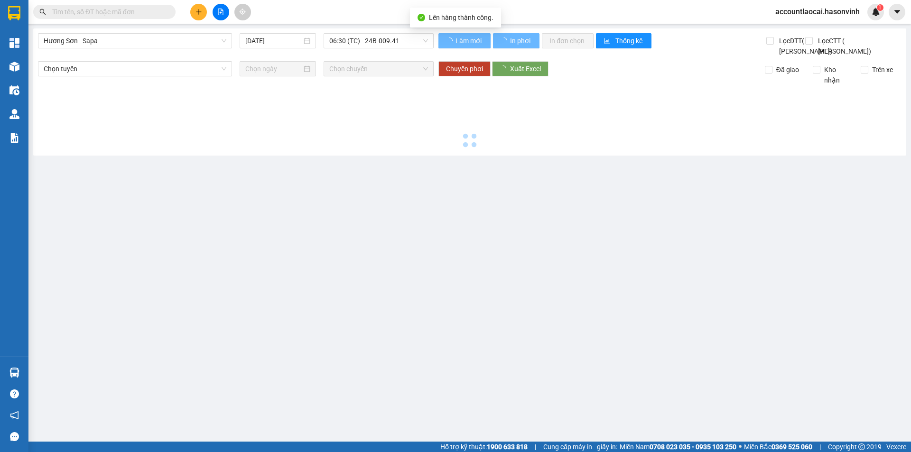
type input "[DATE]"
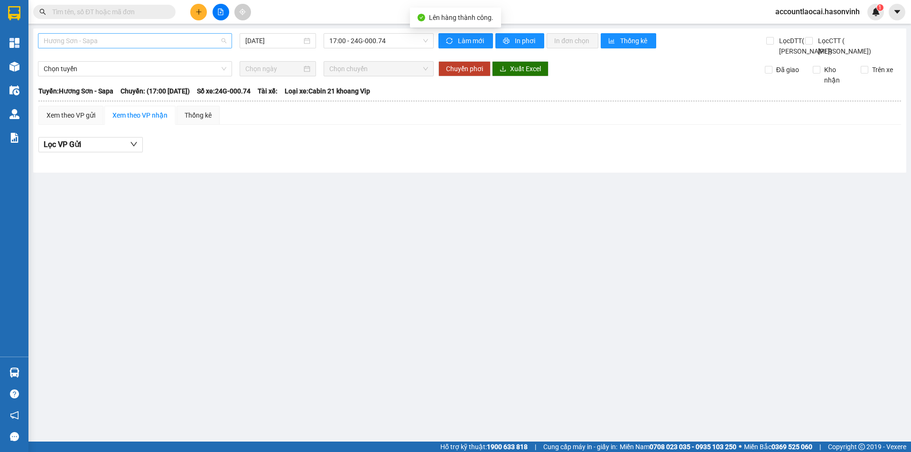
click at [75, 42] on span "Hương Sơn - Sapa" at bounding box center [135, 41] width 183 height 14
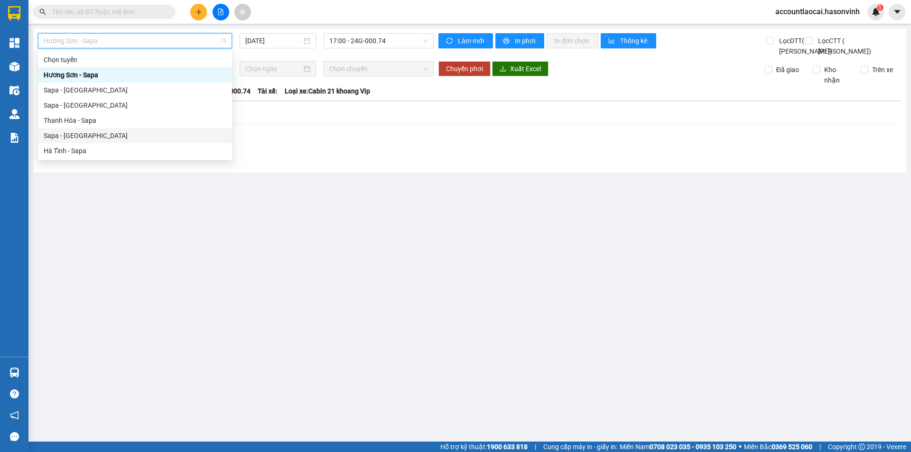
click at [82, 133] on div "Sapa - [GEOGRAPHIC_DATA]" at bounding box center [135, 135] width 183 height 10
type input "[DATE]"
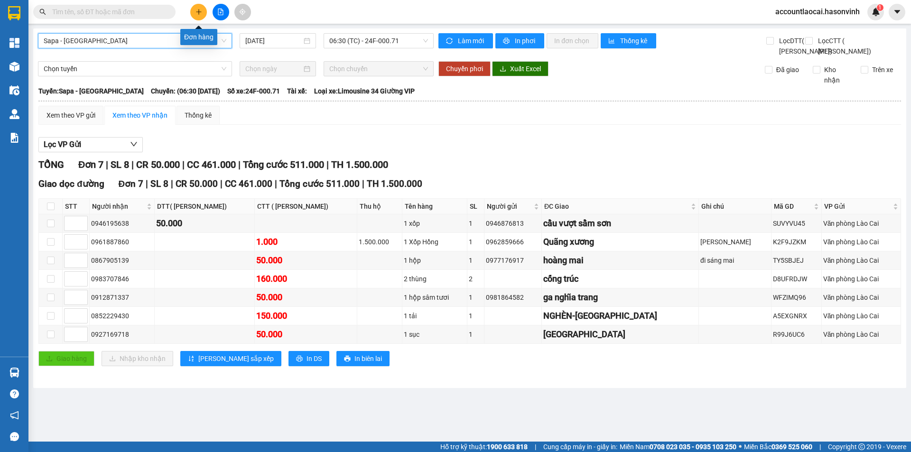
click at [199, 11] on icon "plus" at bounding box center [198, 12] width 7 height 7
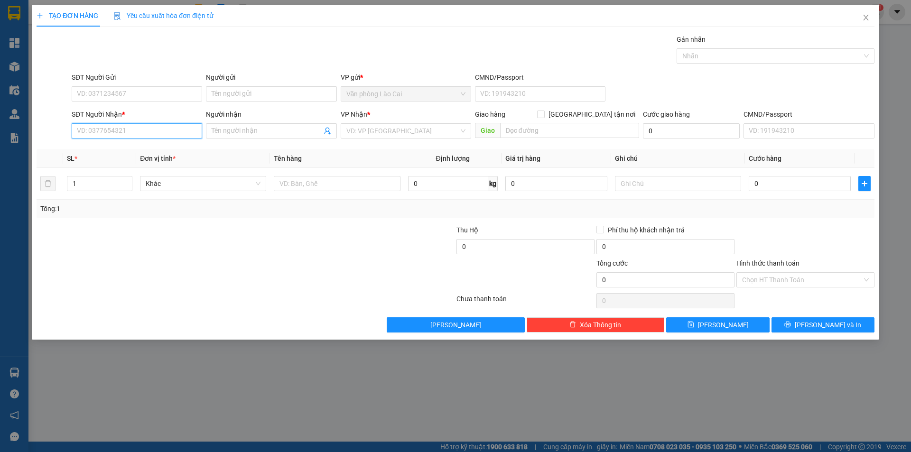
click at [155, 127] on input "SĐT Người Nhận *" at bounding box center [137, 130] width 130 height 15
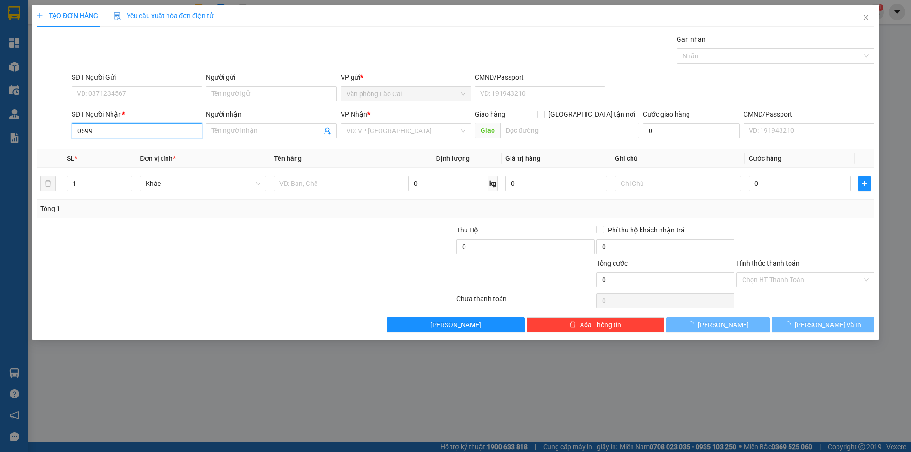
click at [129, 133] on input "0599" at bounding box center [137, 130] width 130 height 15
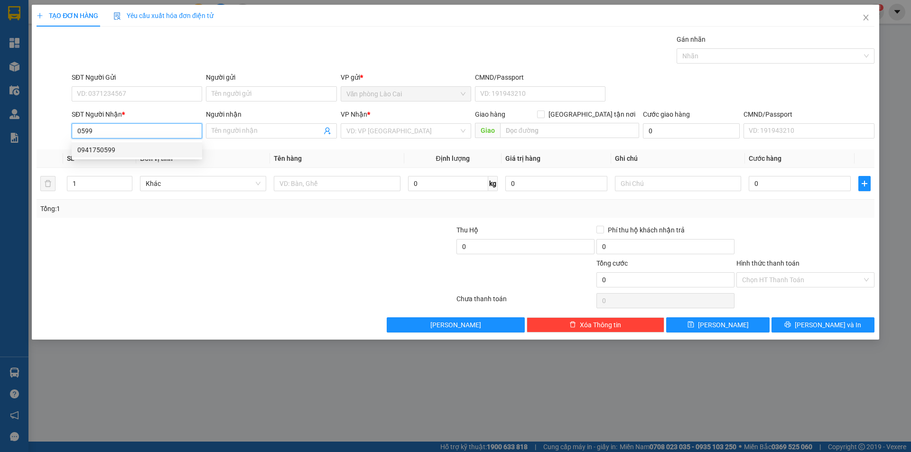
click at [128, 149] on div "0941750599" at bounding box center [136, 150] width 119 height 10
type input "0941750599"
type input "320.000"
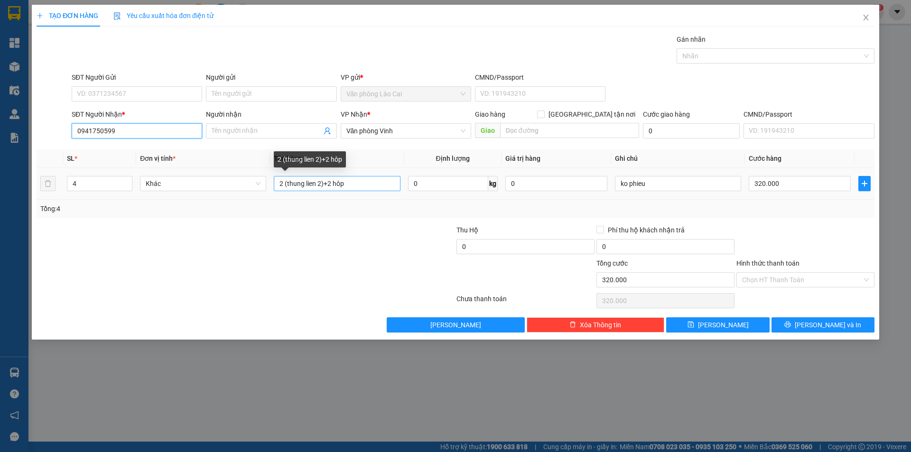
type input "0941750599"
drag, startPoint x: 359, startPoint y: 183, endPoint x: 160, endPoint y: 180, distance: 198.7
click at [160, 180] on tr "4 Khác 2 (thung lien 2)+2 hôp 0 kg 0 ko phieu 320.000" at bounding box center [456, 184] width 838 height 32
type input "1"
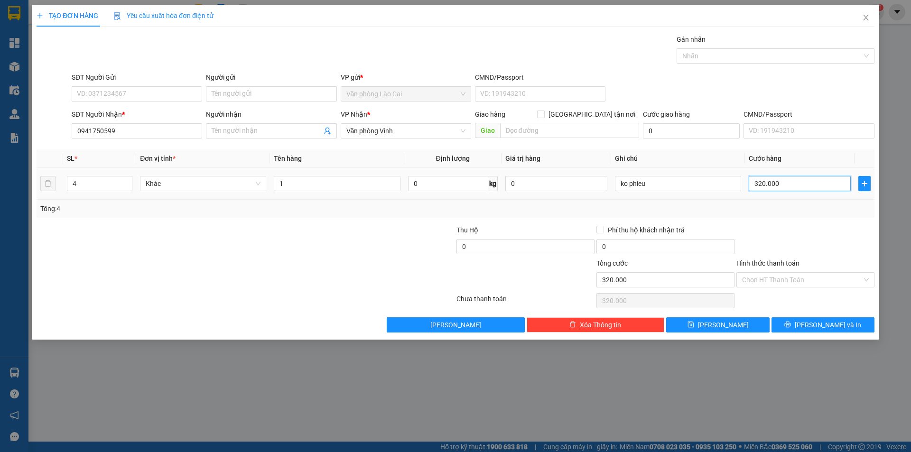
click at [783, 184] on input "320.000" at bounding box center [799, 183] width 102 height 15
type input "5"
type input "50"
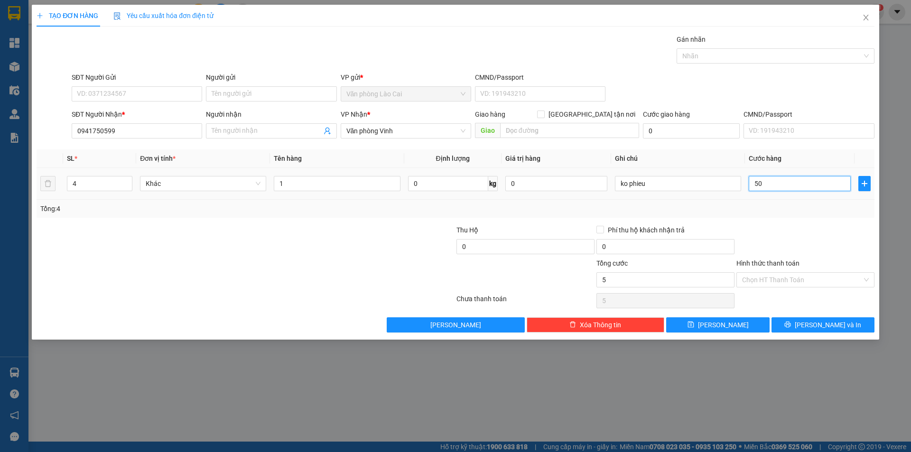
type input "50"
type input "500"
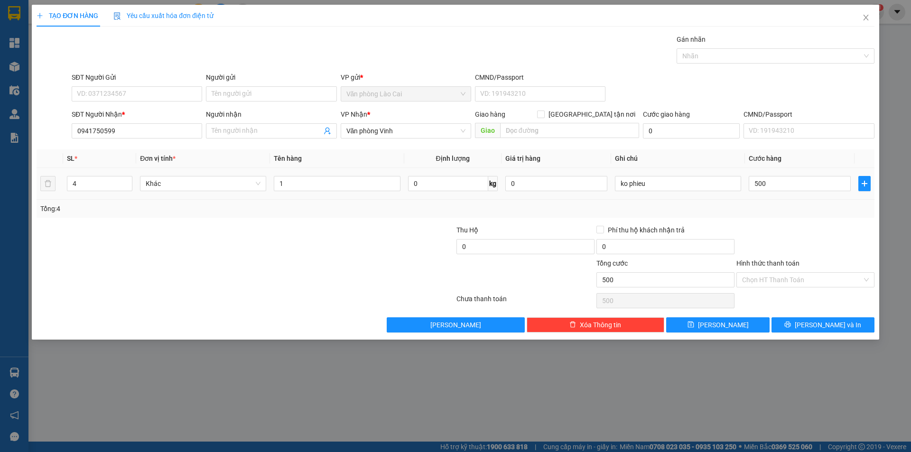
type input "500.000"
click at [765, 199] on td "500.000" at bounding box center [800, 184] width 110 height 32
click at [724, 321] on span "[PERSON_NAME]" at bounding box center [723, 325] width 51 height 10
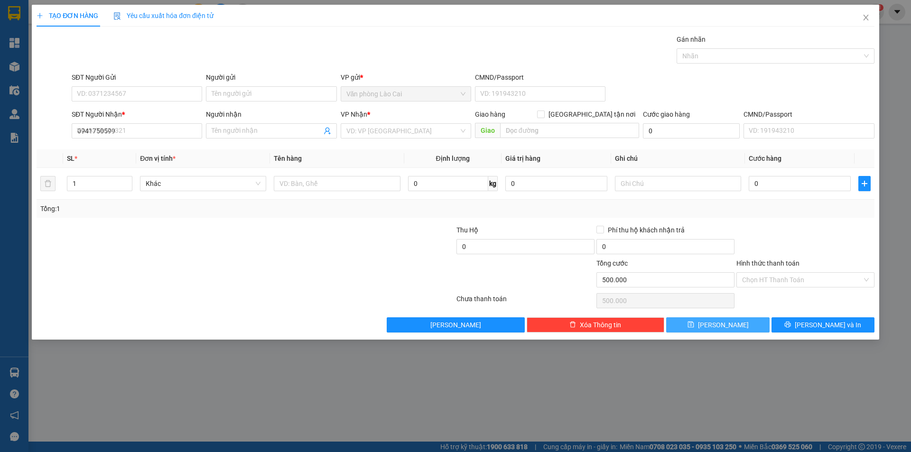
type input "0"
